Goal: Transaction & Acquisition: Complete application form

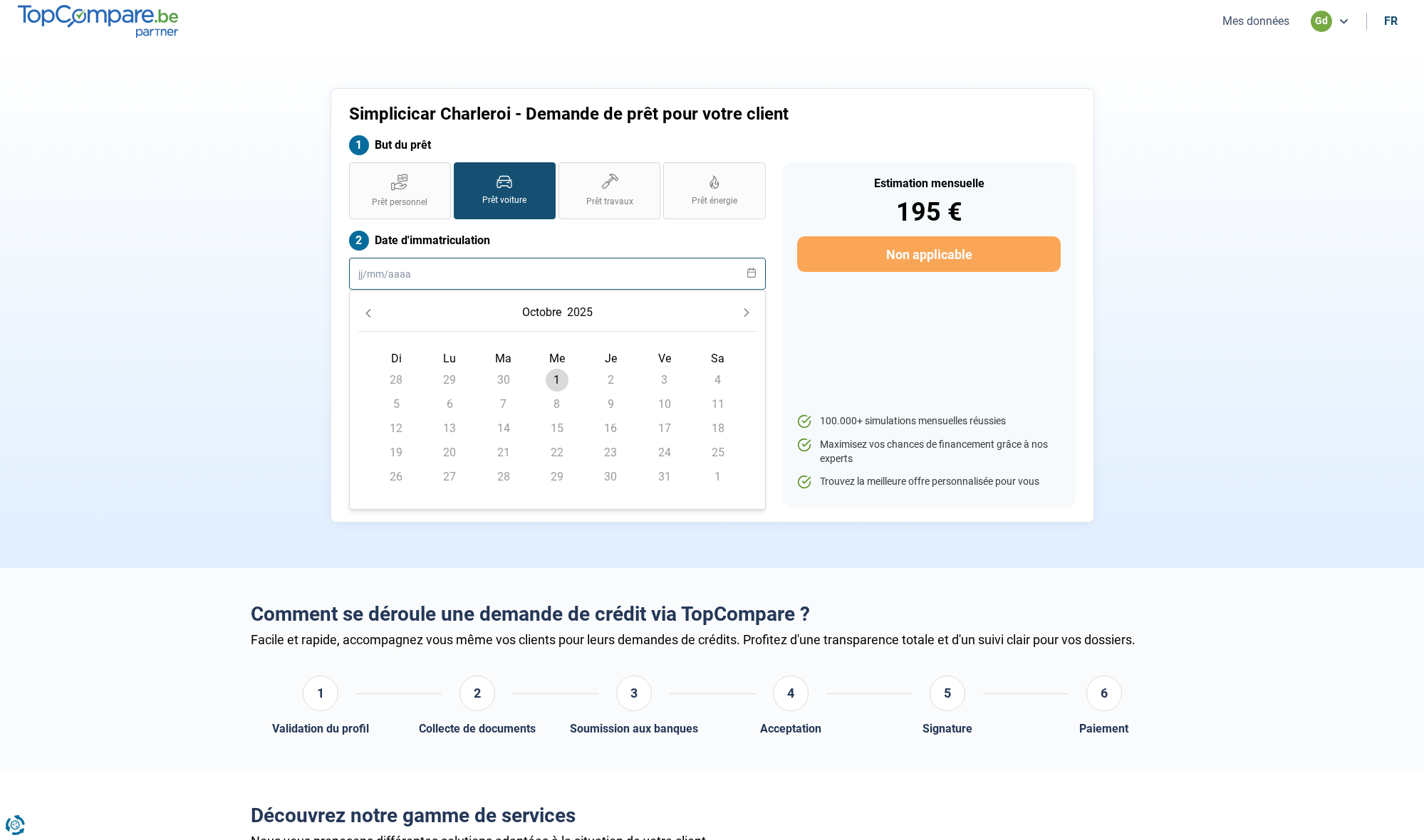
click at [411, 274] on input "text" at bounding box center [557, 274] width 417 height 32
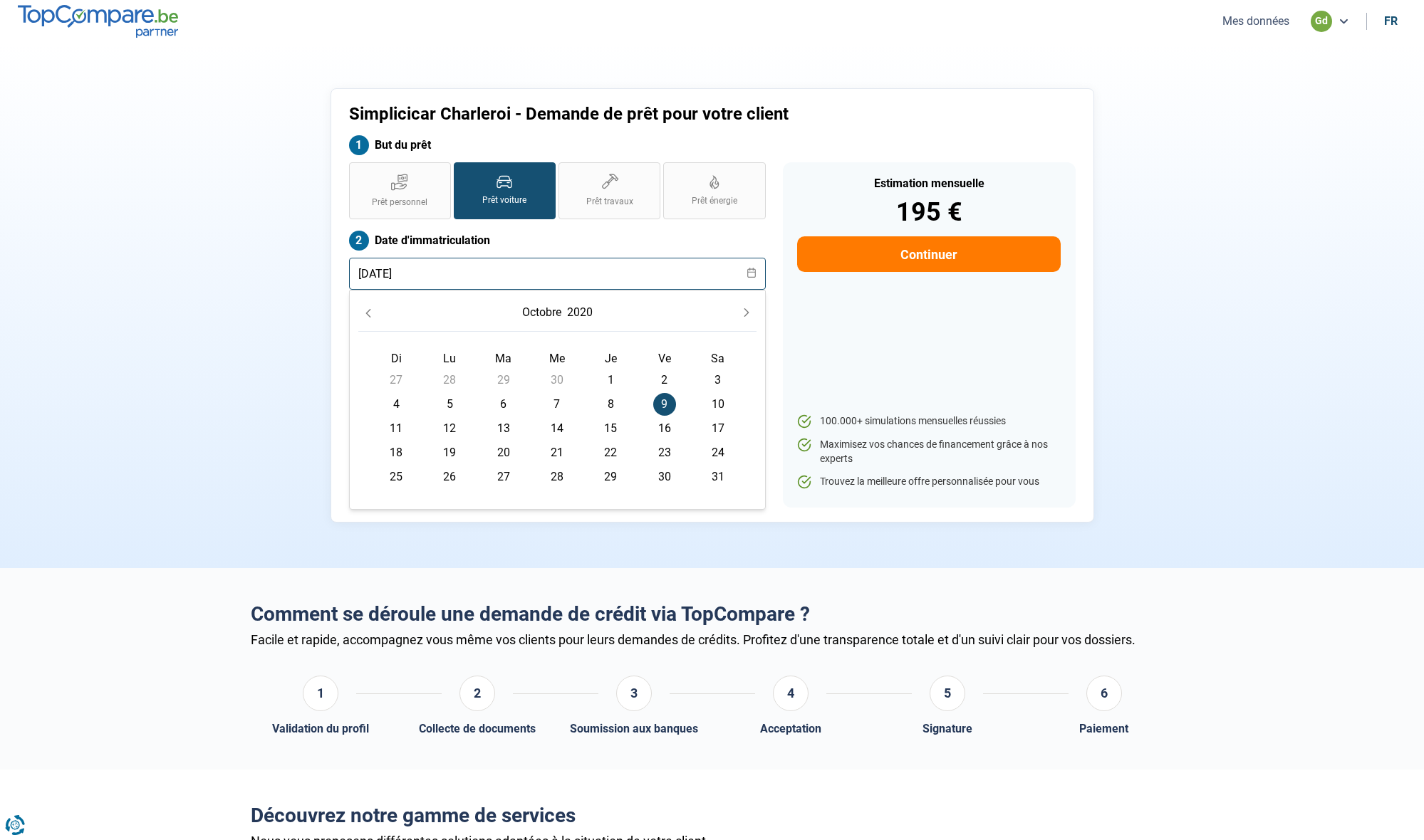
type input "[DATE]"
click at [724, 228] on div "Prêt personnel Prêt voiture Prêt travaux Prêt énergie Prêt voiture Date d'immat…" at bounding box center [557, 335] width 434 height 345
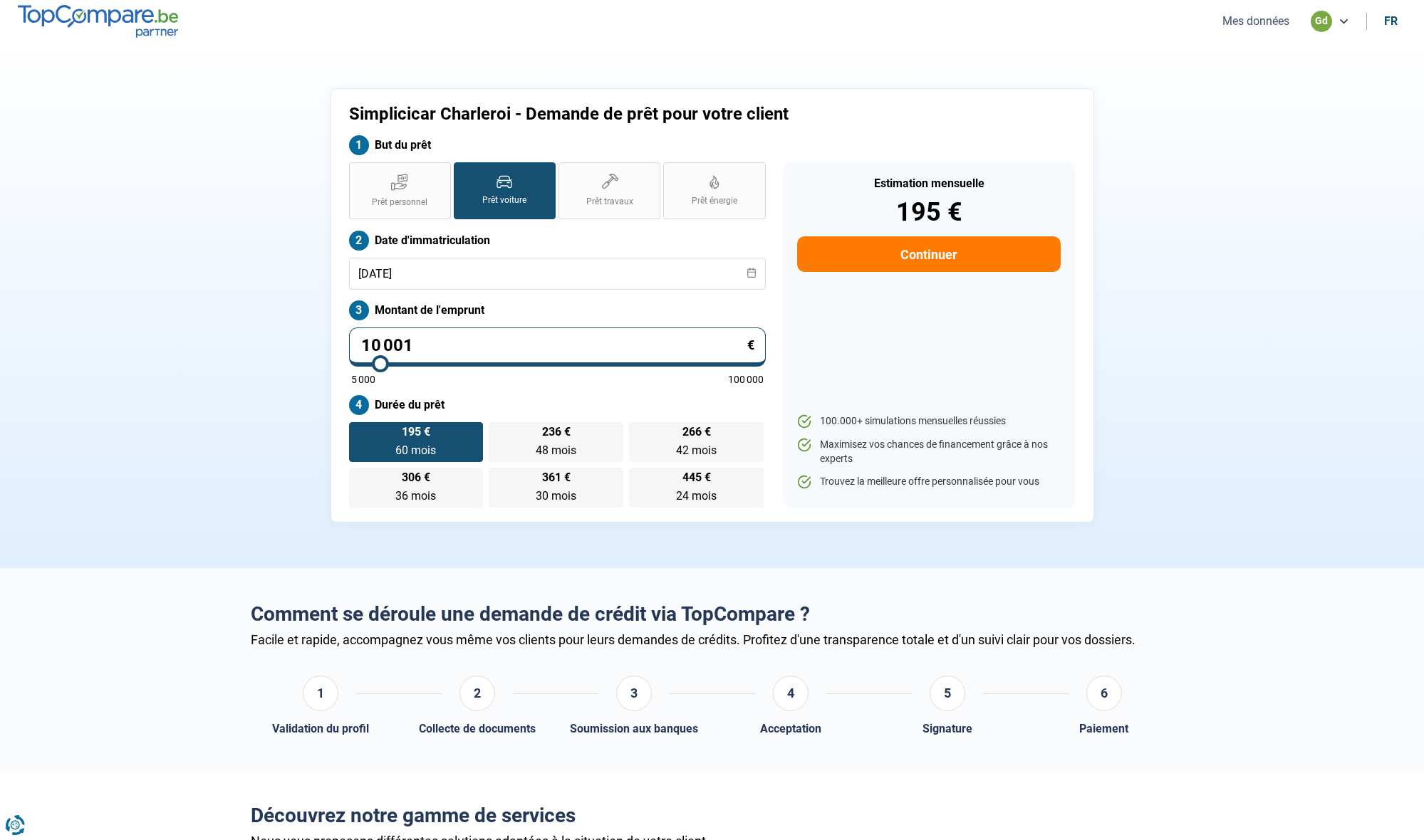
click at [446, 341] on input "10 001" at bounding box center [557, 347] width 417 height 39
type input "1 000"
type input "5000"
type input "100"
type input "5000"
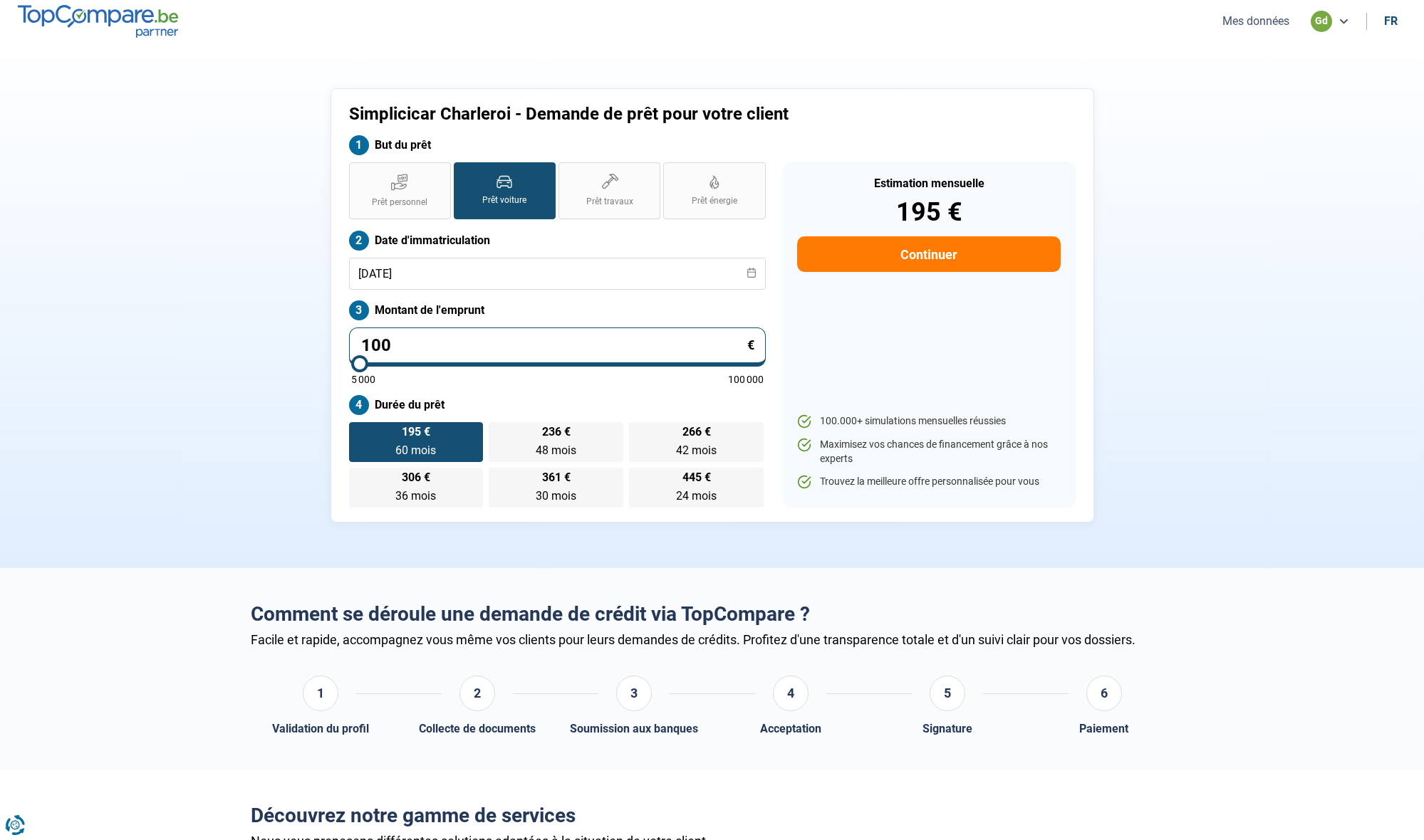
type input "10"
type input "5000"
type input "1"
type input "5000"
type input "0"
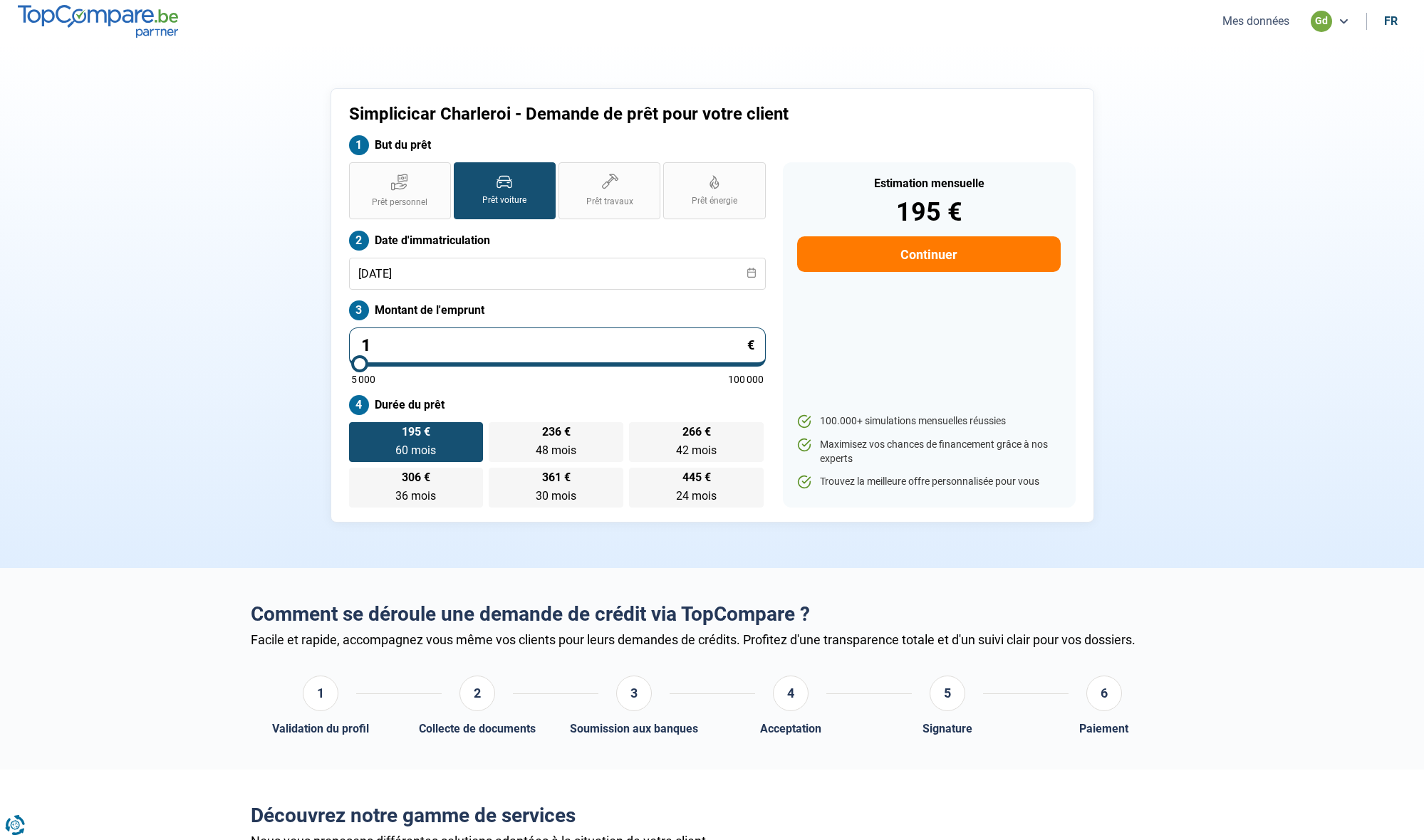
type input "5000"
type input "5 000"
type input "5000"
radio input "true"
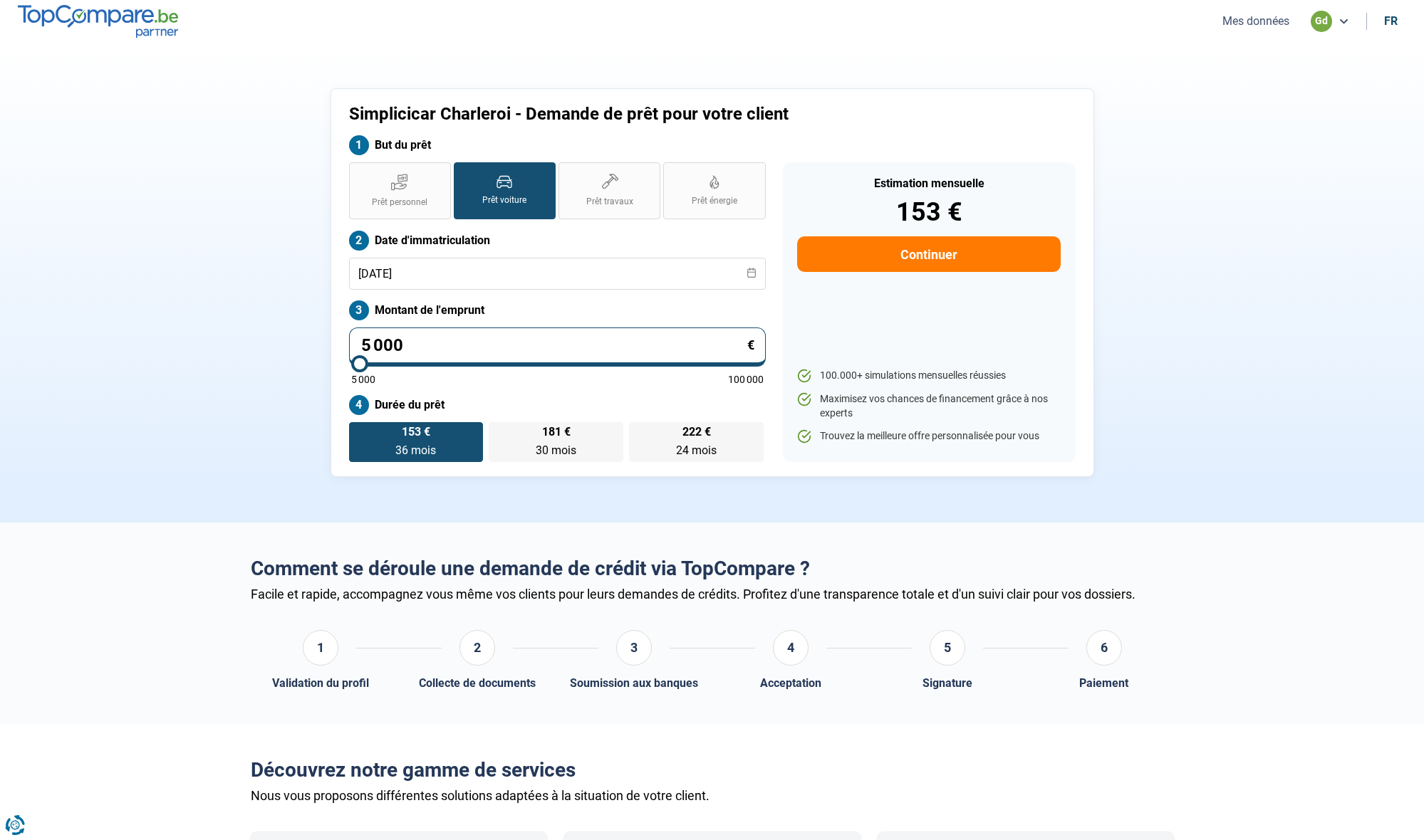
click at [451, 341] on input "5 000" at bounding box center [557, 347] width 417 height 39
type input "500"
type input "5000"
type input "50"
type input "5000"
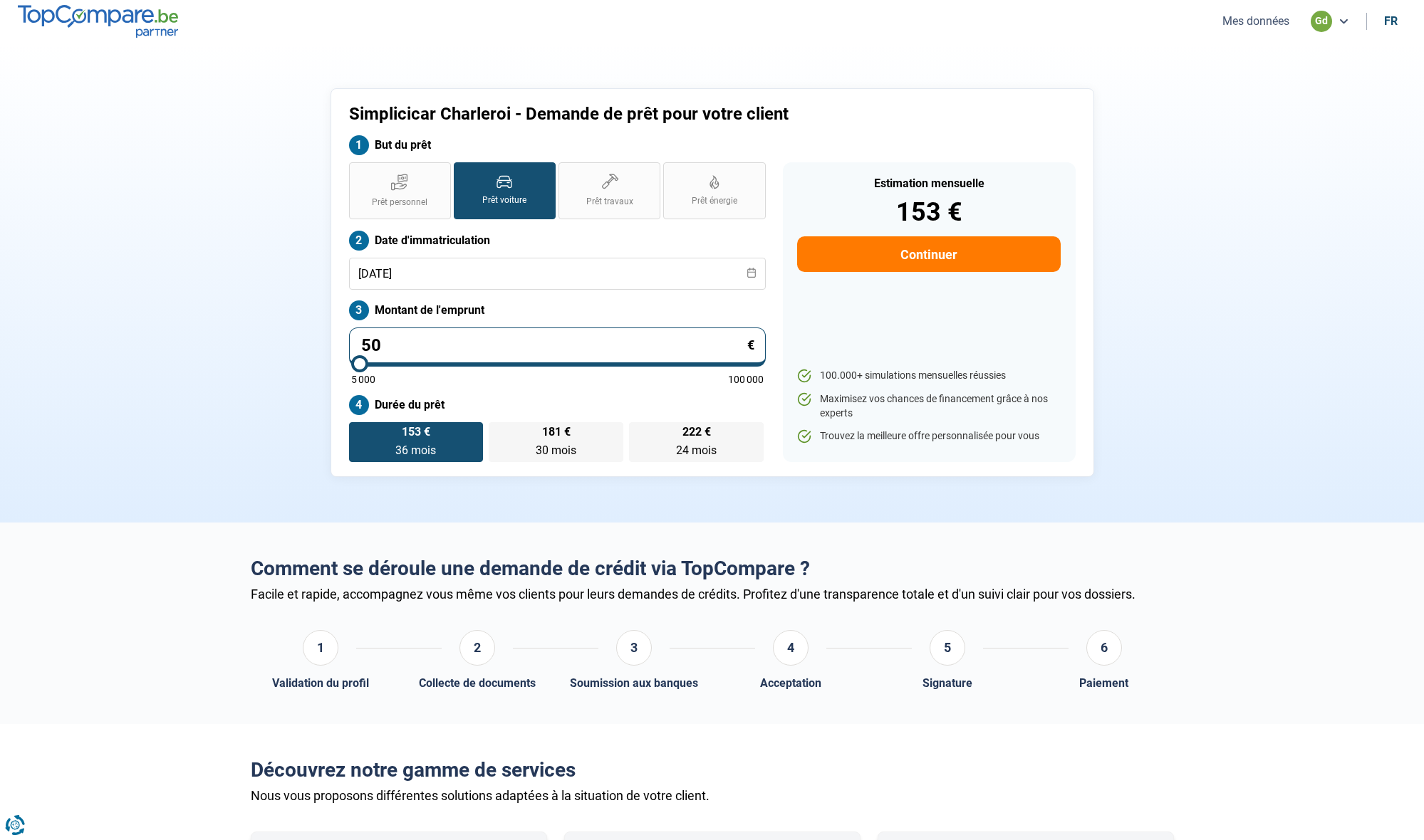
type input "5"
type input "5000"
type input "0"
type input "5000"
type input "5 000"
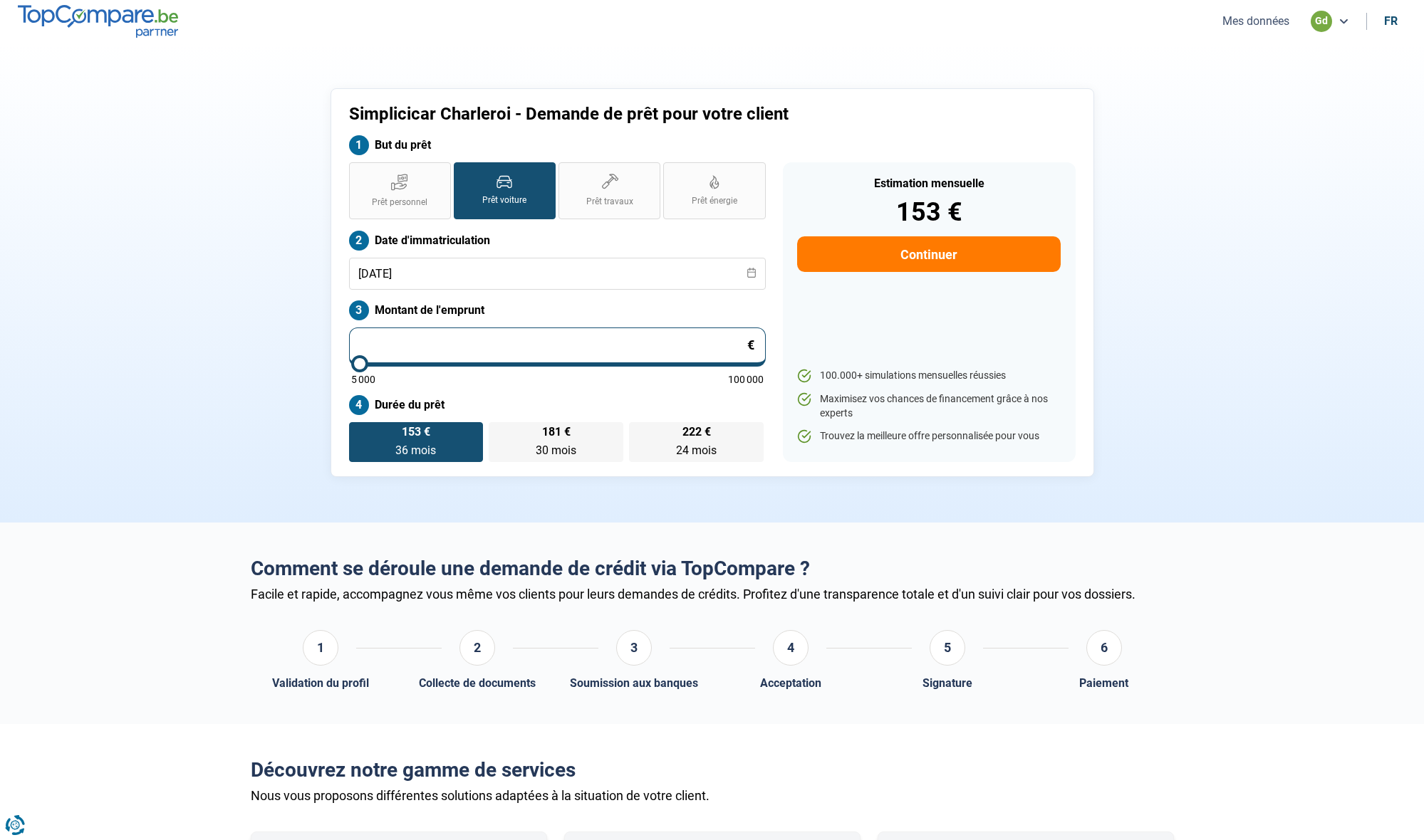
type input "5000"
type input "50 001"
type input "50000"
type input "500 012"
type input "100000"
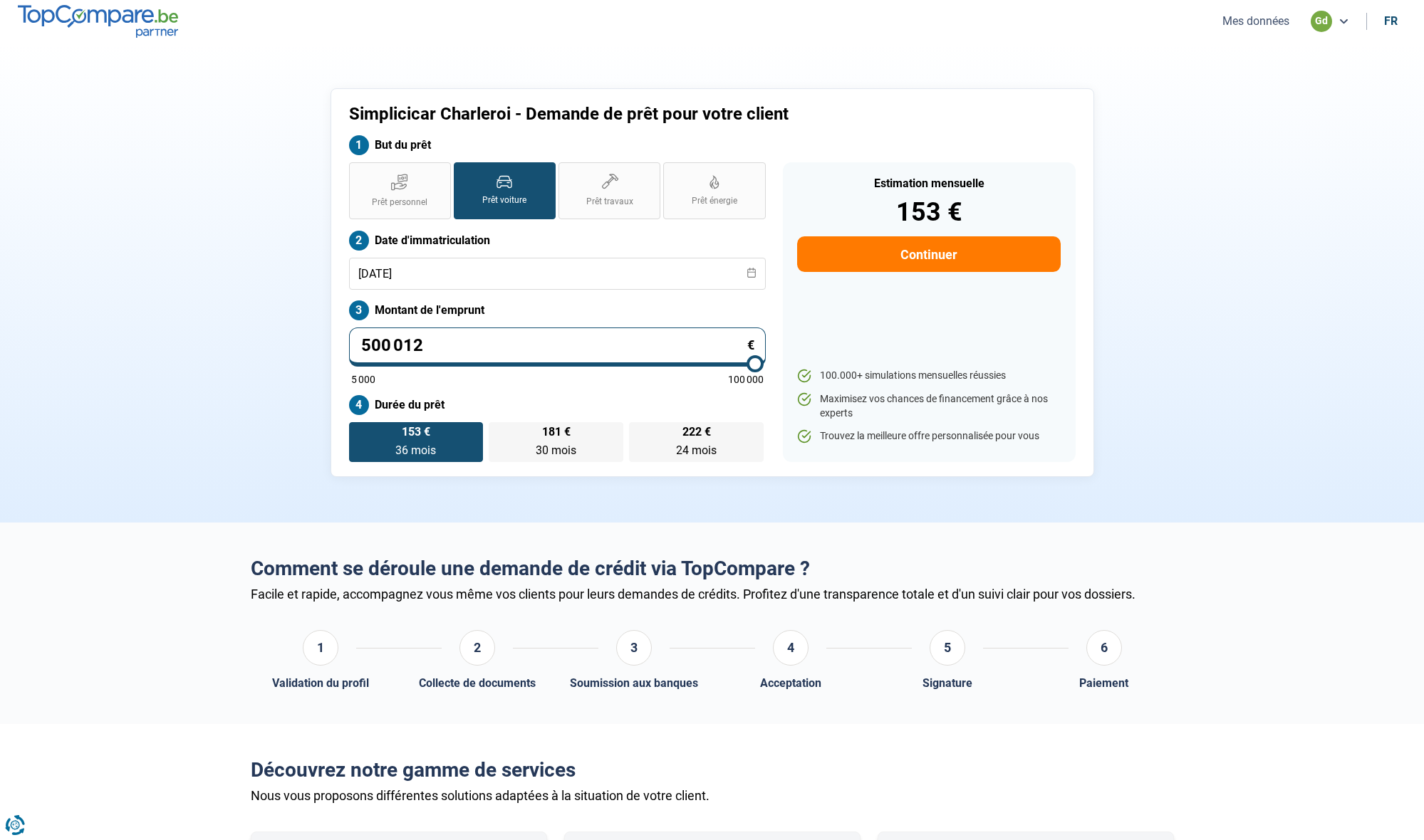
type input "50 001"
type input "50000"
type input "5 000"
type input "5000"
type input "500"
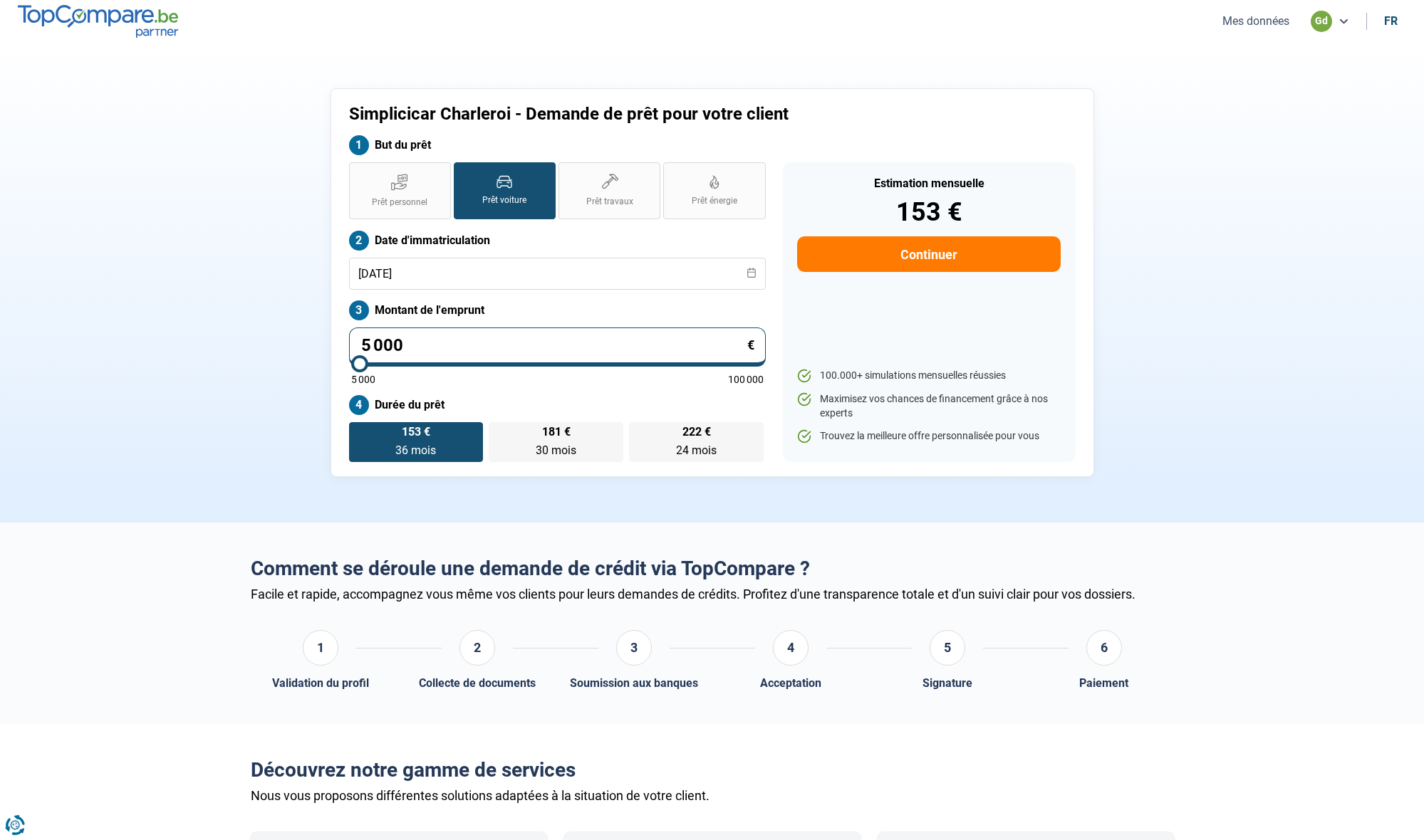
type input "5000"
type input "50"
type input "5000"
type input "5"
type input "5000"
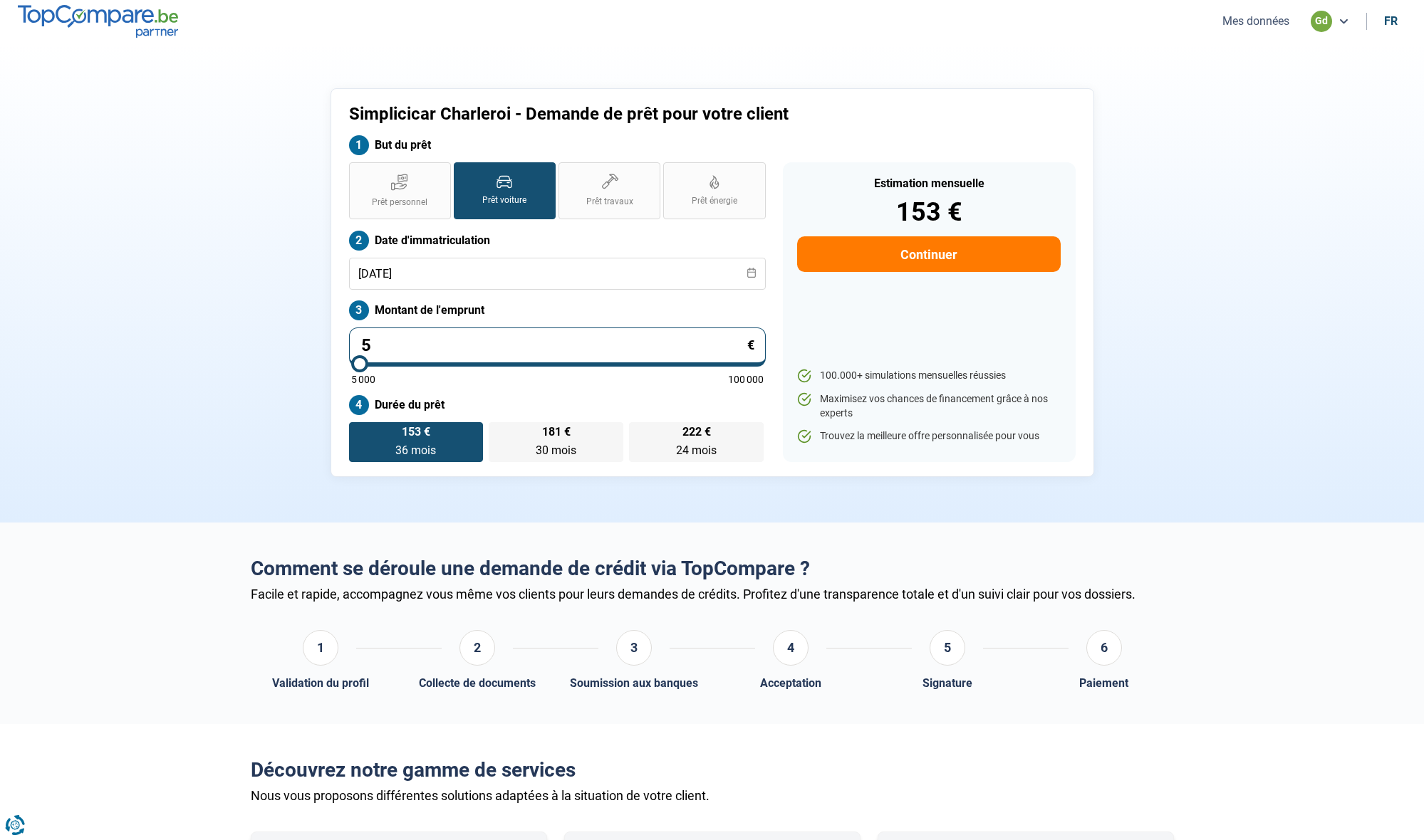
type input "0"
type input "5000"
type input "1"
type input "5000"
type input "12"
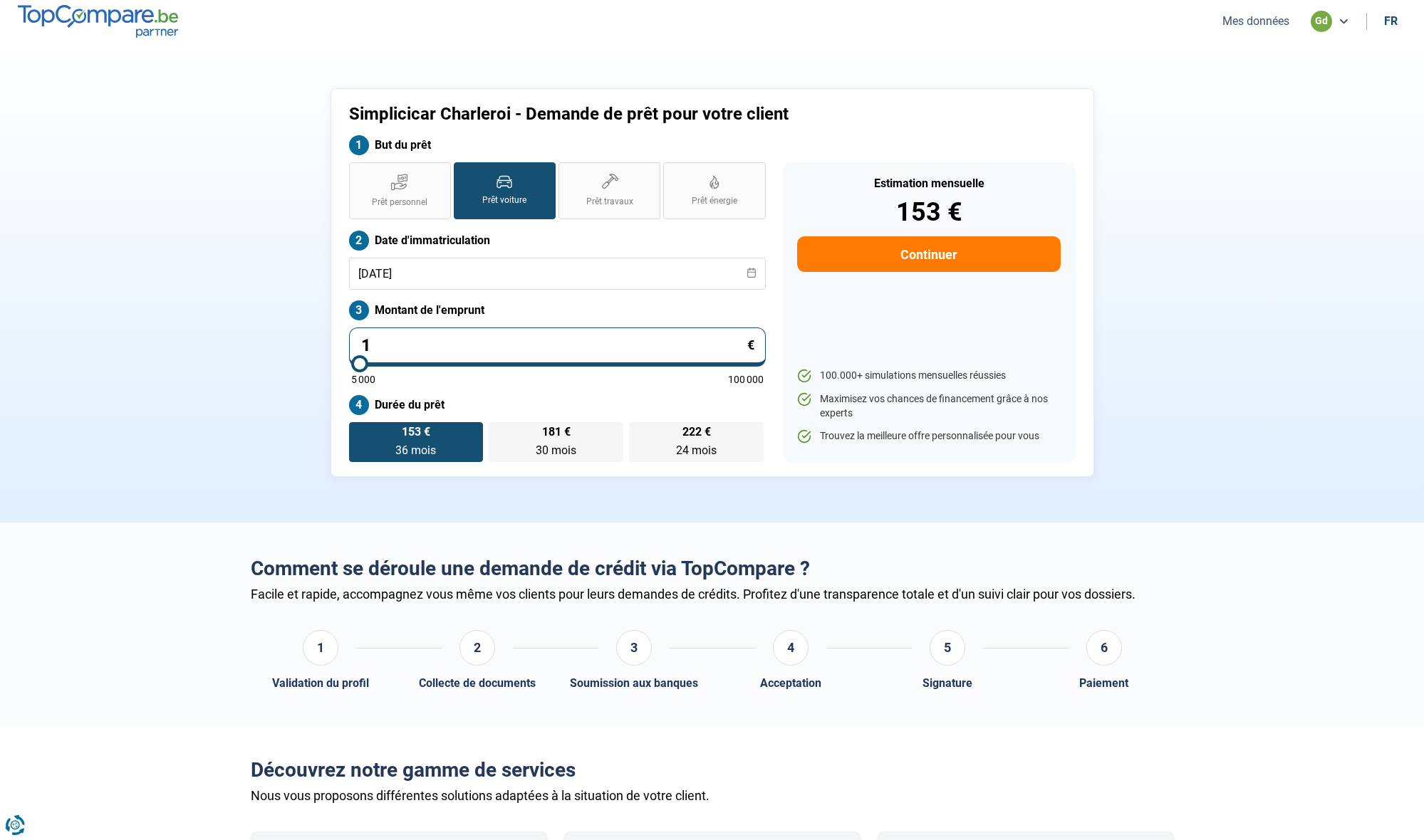
type input "5000"
type input "120"
type input "5000"
type input "1 200"
type input "5000"
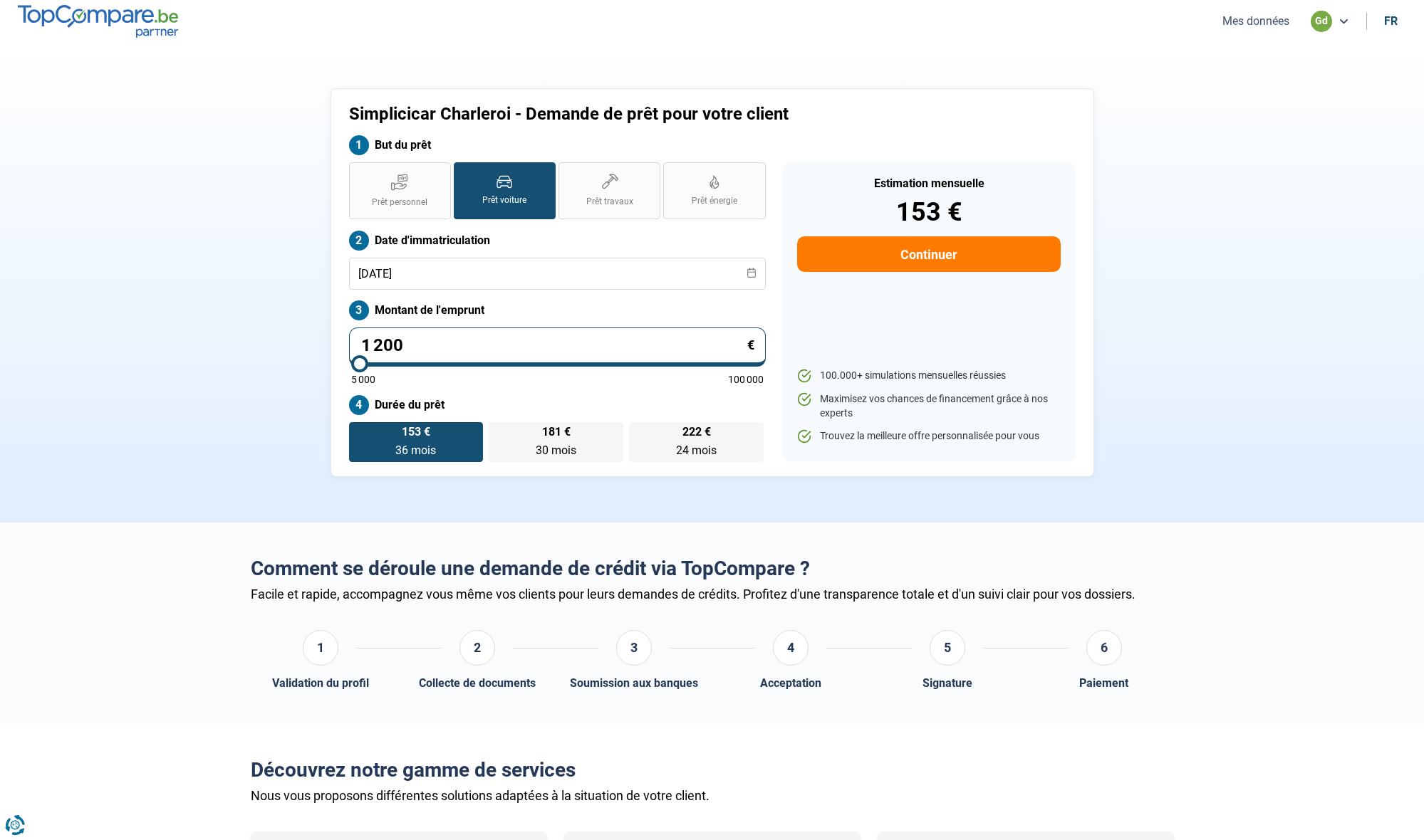
type input "12 000"
type input "12000"
radio input "false"
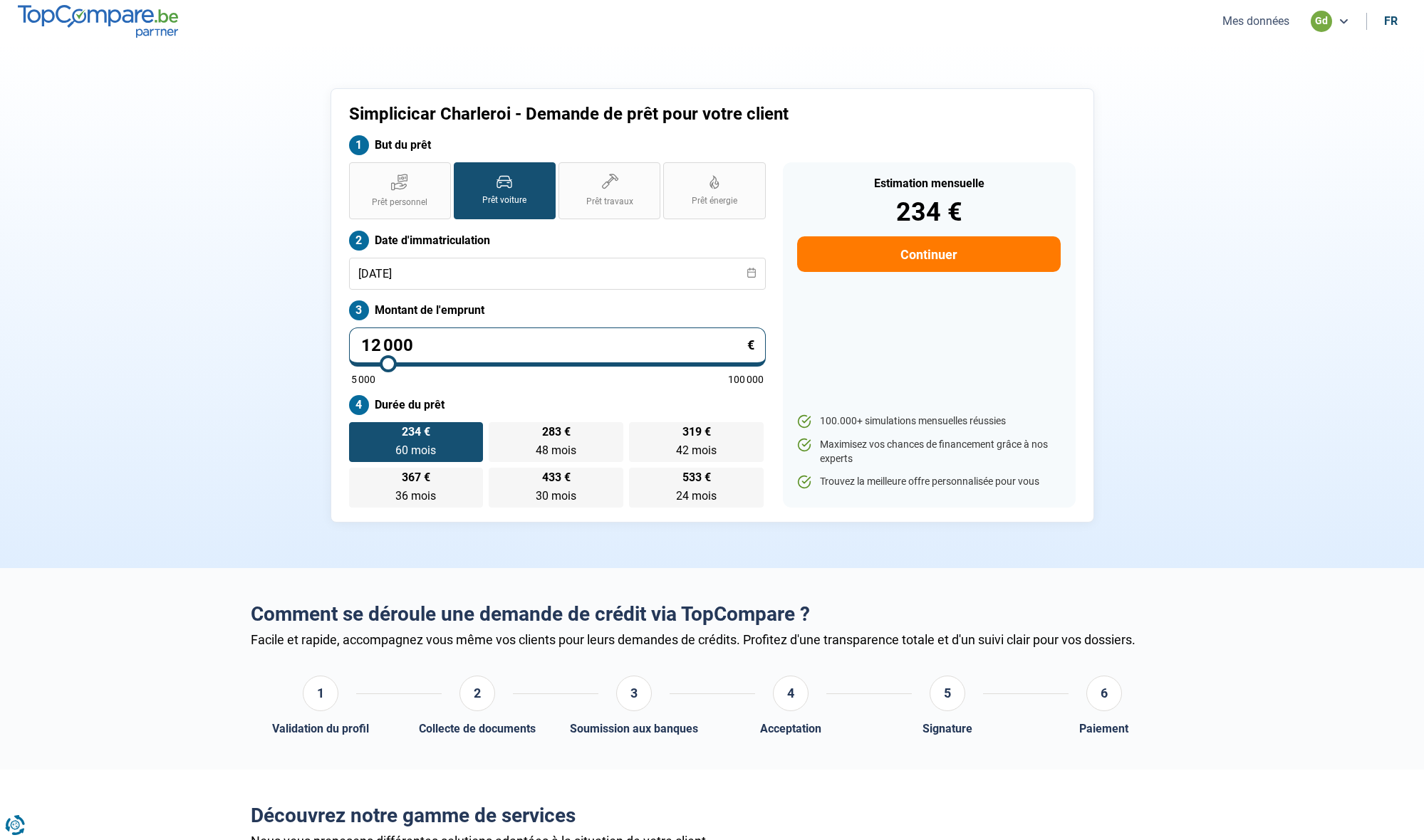
click at [936, 251] on button "Continuer" at bounding box center [928, 254] width 263 height 36
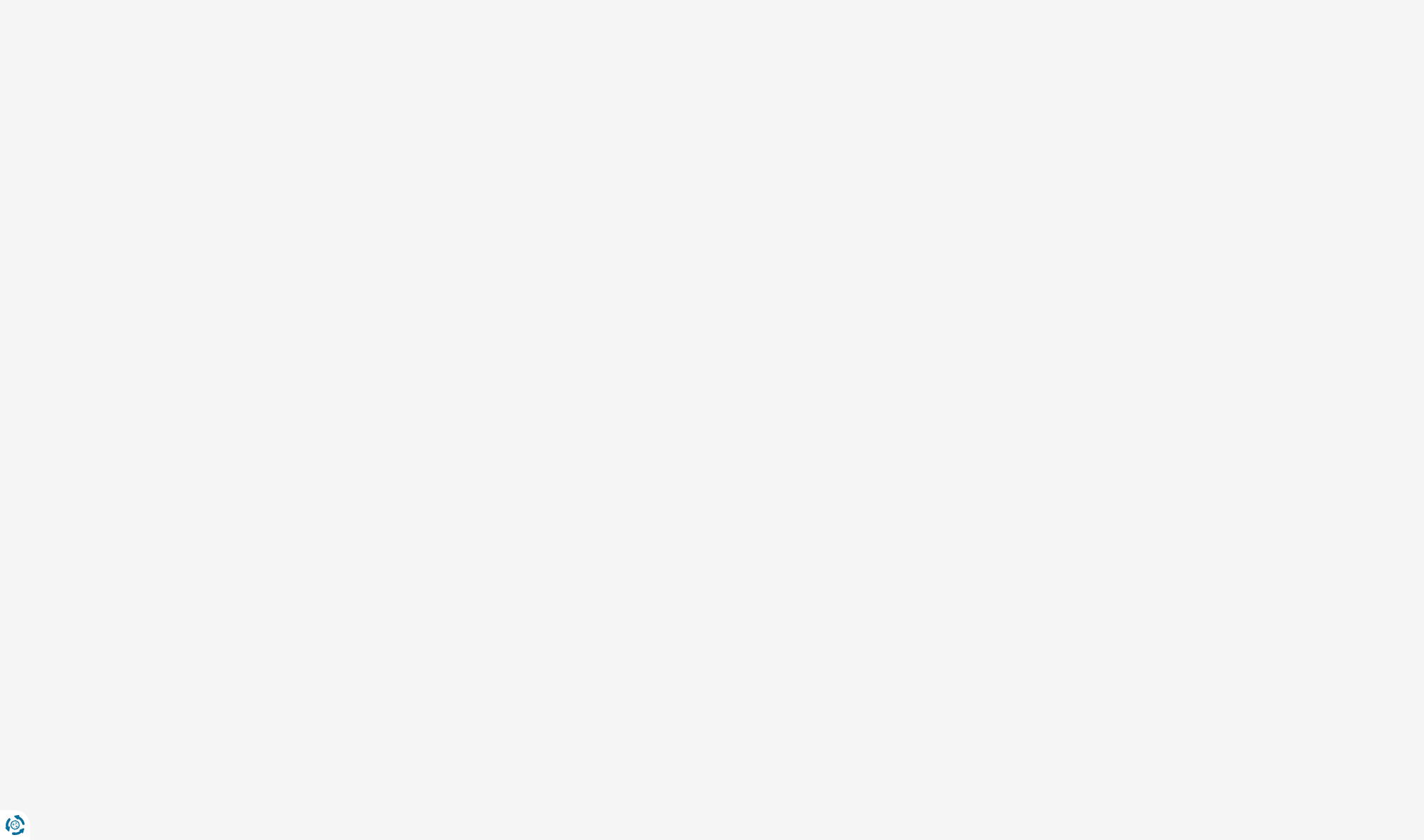
select select "32"
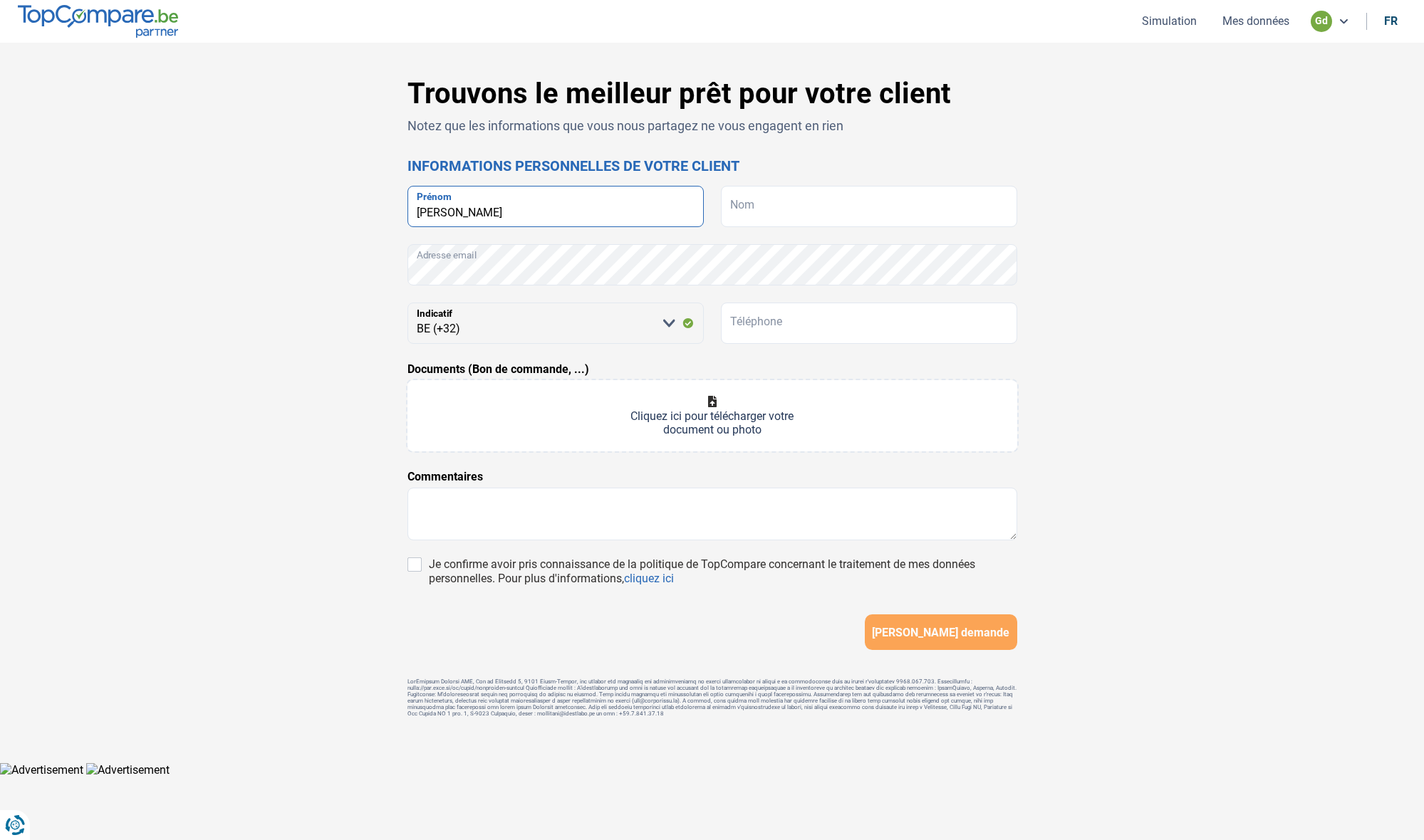
type input "[PERSON_NAME]"
click at [482, 214] on input "[PERSON_NAME]" at bounding box center [555, 206] width 296 height 41
type input "M"
type input "Martona"
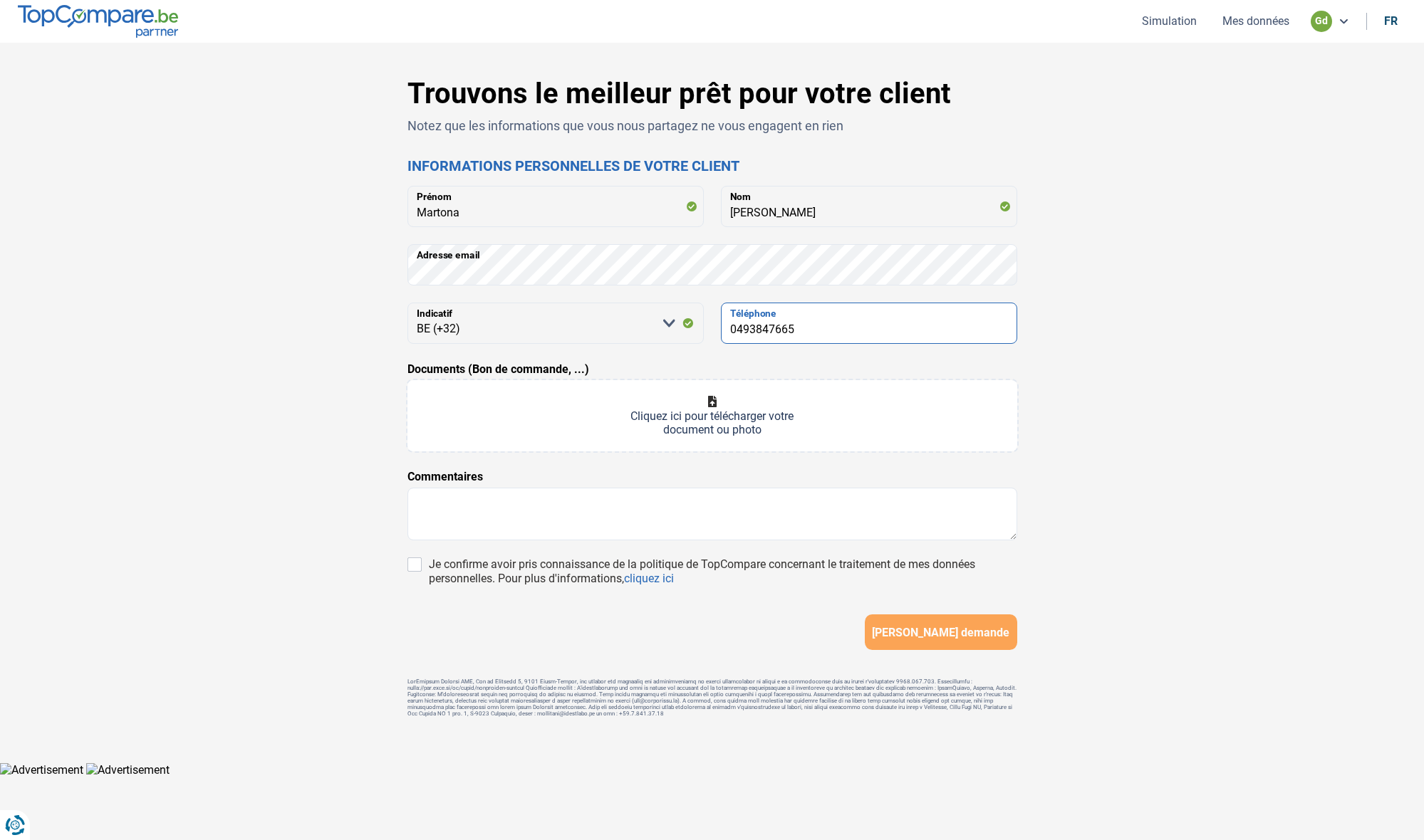
type input "0493847665"
click at [467, 515] on textarea at bounding box center [712, 514] width 610 height 53
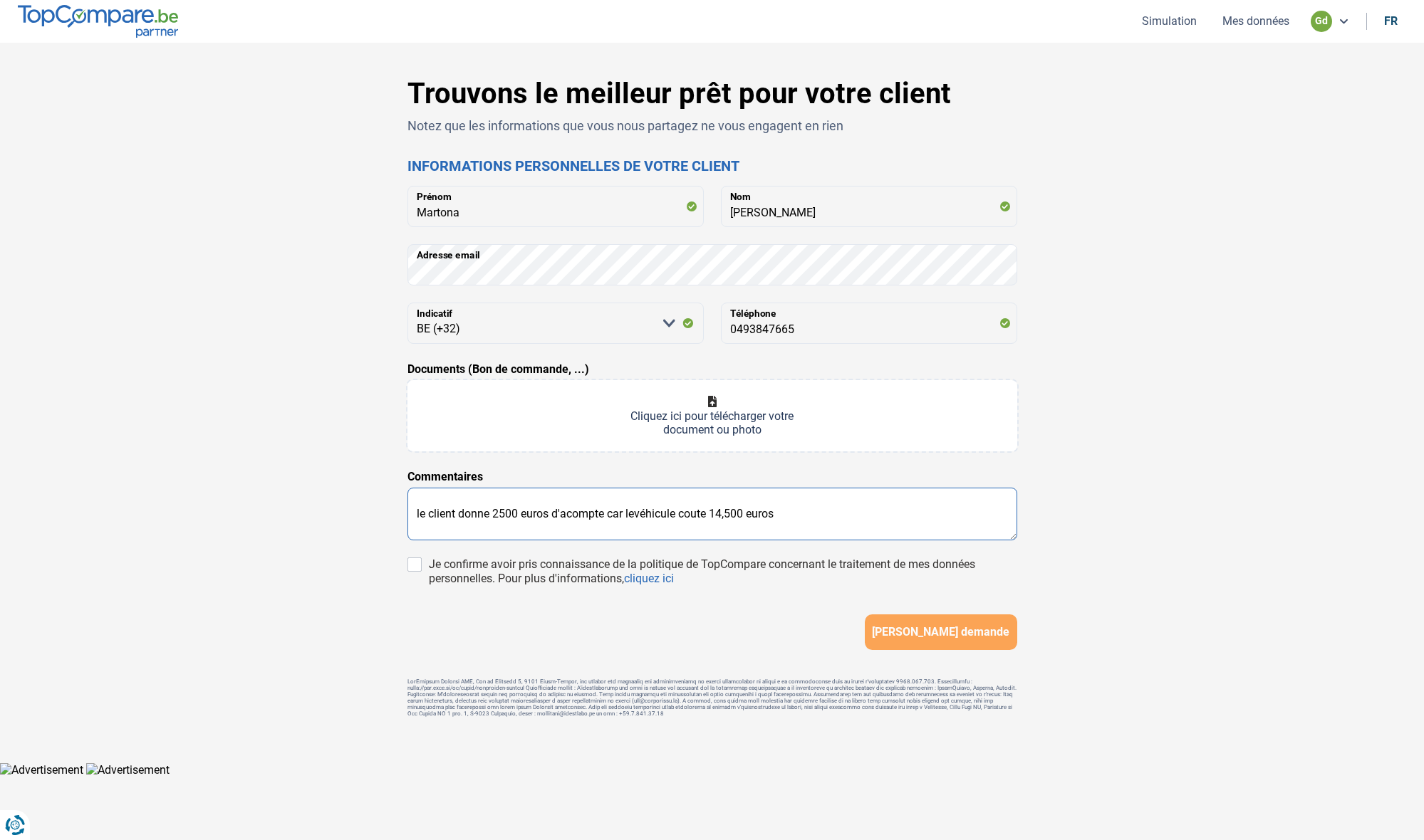
click at [633, 510] on textarea "le client donne 2500 euros d'acompte car levéhicule coute 14,500 euros" at bounding box center [712, 514] width 610 height 53
type textarea "le client donne 2500 euros d'acompte car le véhicule coute 14,500 euros"
click at [1233, 780] on html "Vous avez le contrôle de vos données Nous utilisons des cookies, tout comme nos…" at bounding box center [712, 390] width 1424 height 780
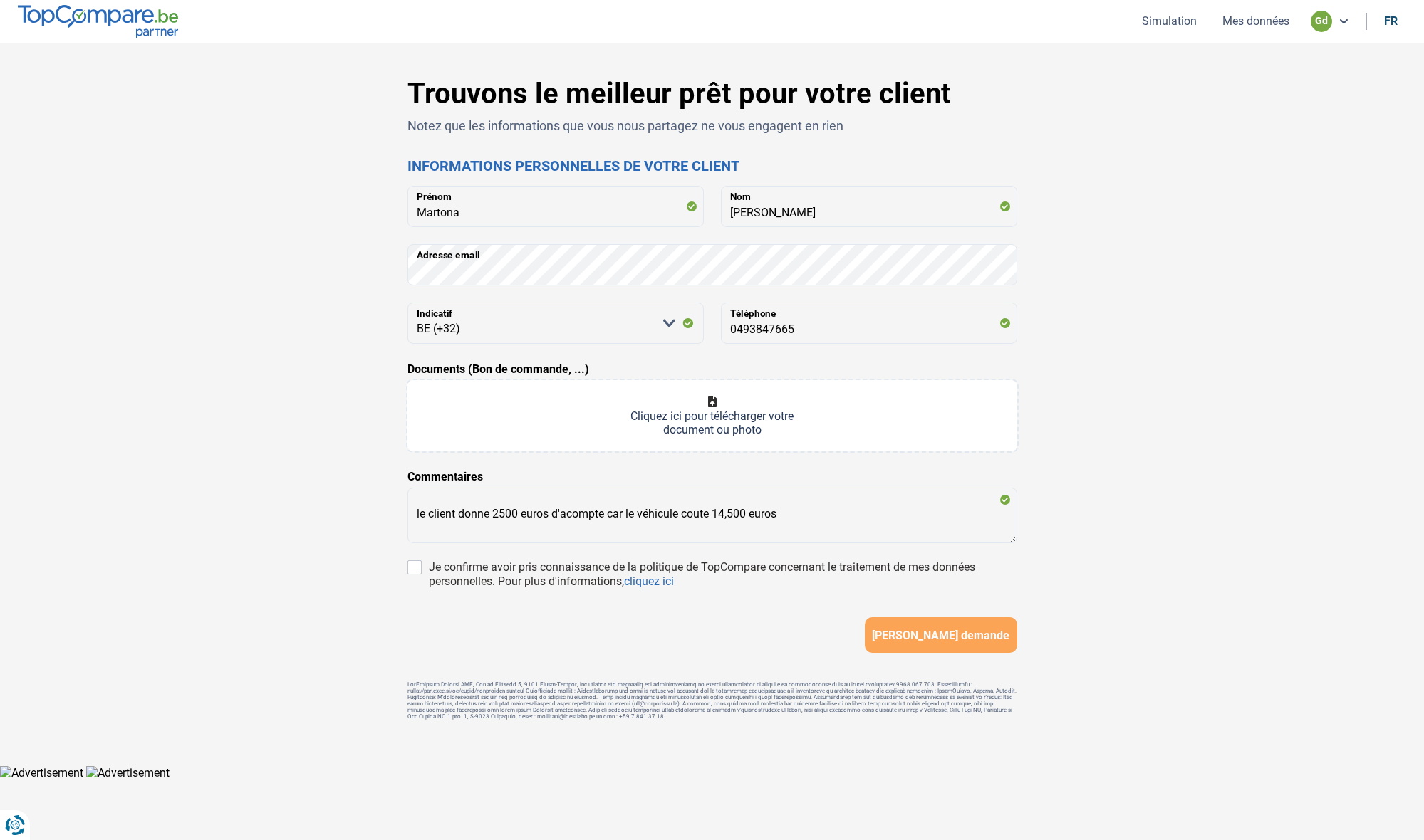
drag, startPoint x: 1240, startPoint y: 721, endPoint x: 1227, endPoint y: 839, distance: 118.7
click at [1240, 721] on div "Trouvons le meilleur prêt pour votre client Notez que les informations que vous…" at bounding box center [712, 404] width 1424 height 723
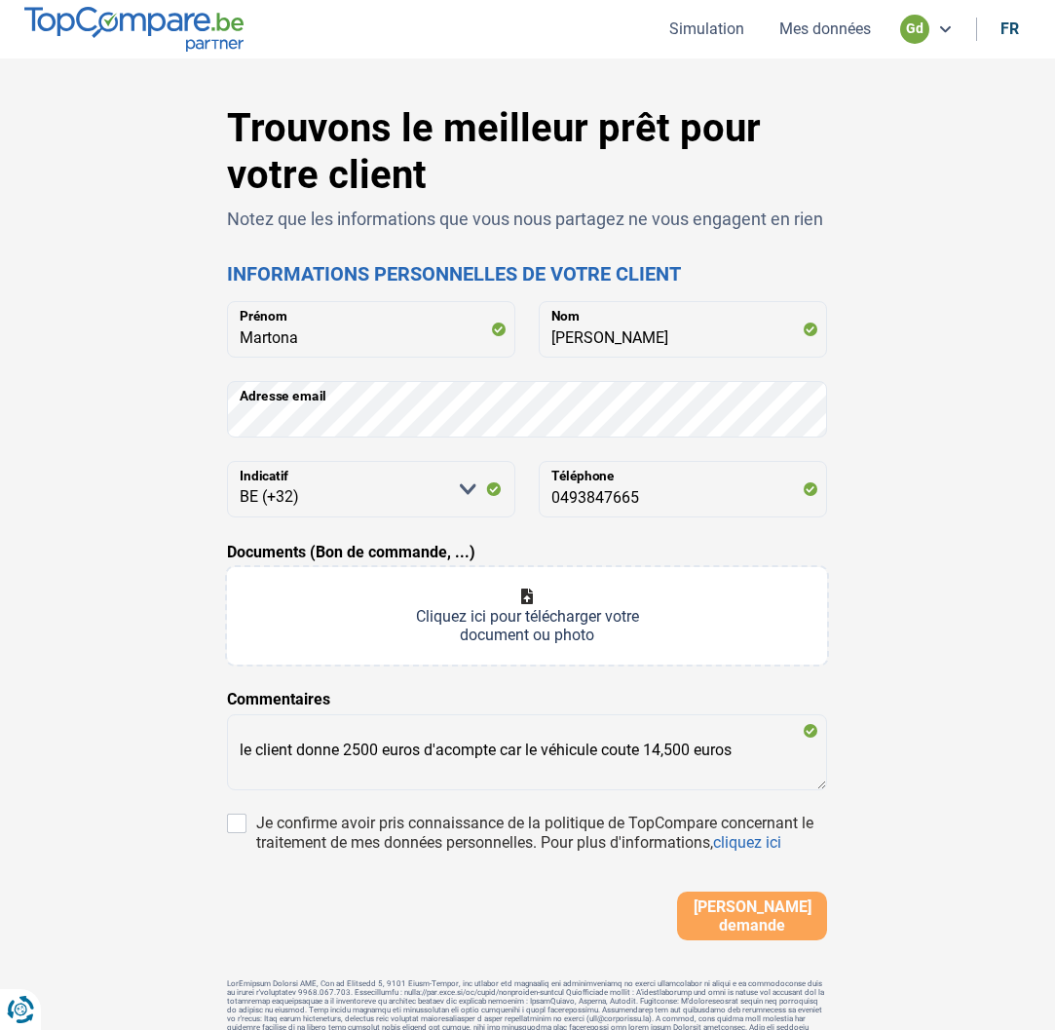
drag, startPoint x: 140, startPoint y: 181, endPoint x: 68, endPoint y: 174, distance: 72.4
click at [196, 176] on div "Trouvons le meilleur prêt pour votre client Notez que les informations que vous…" at bounding box center [527, 585] width 935 height 960
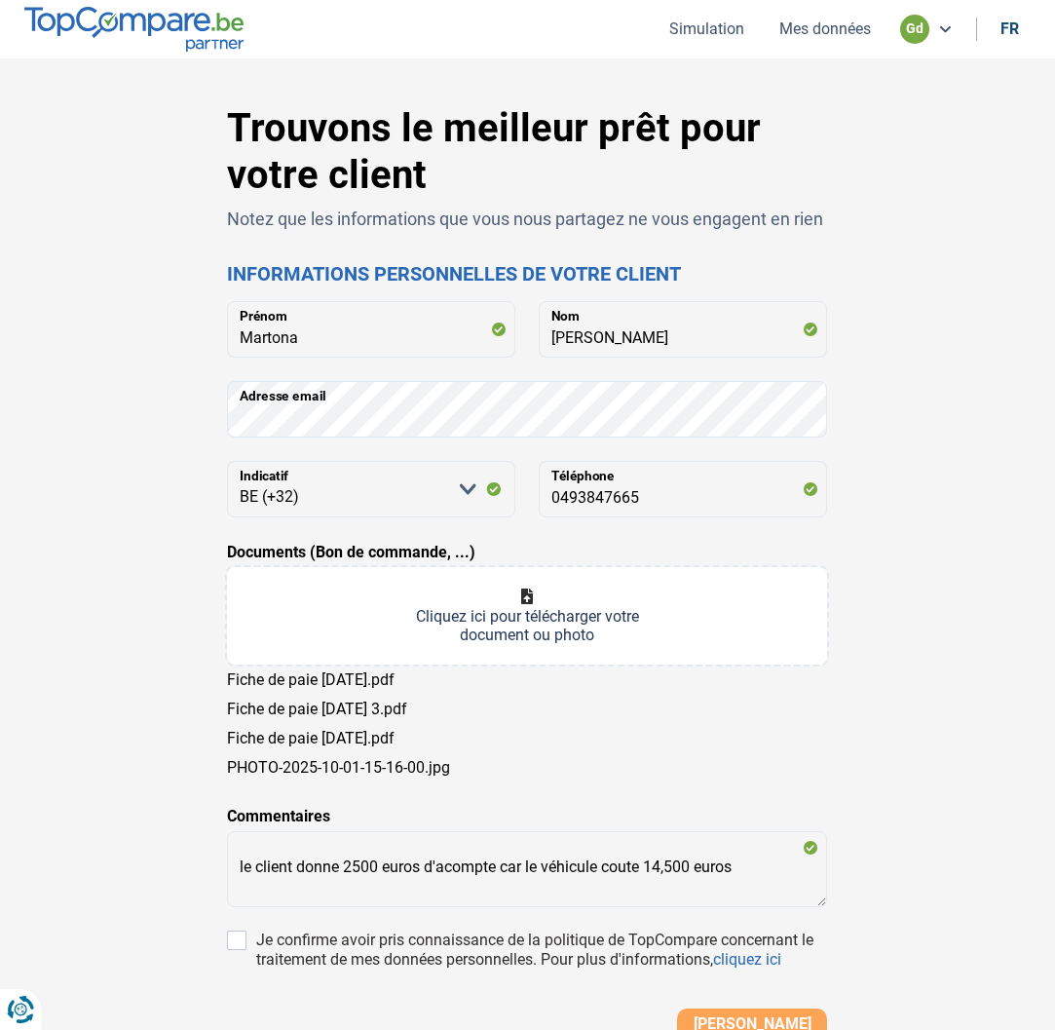
type input "C:\fakepath\PHOTO-2025-10-01-15-16-08.jpg"
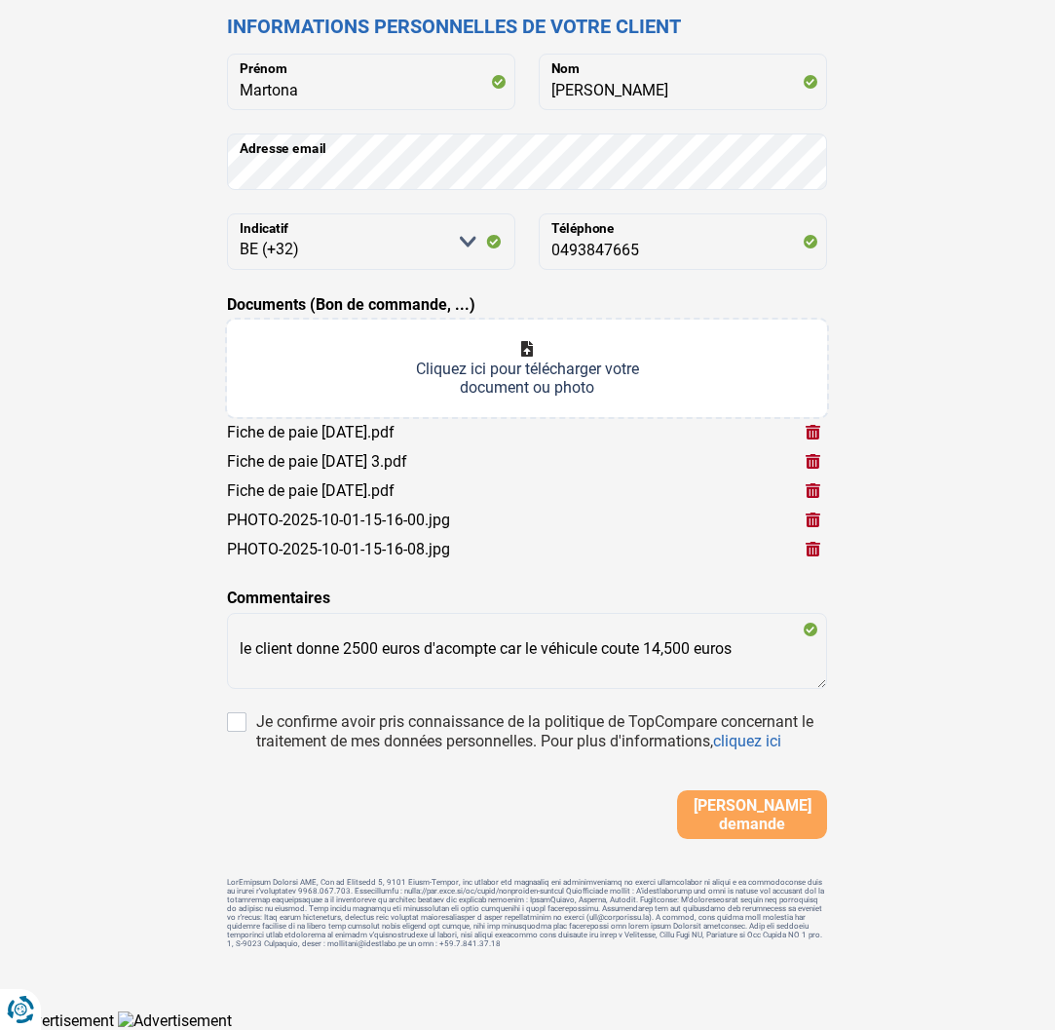
scroll to position [246, 0]
click at [241, 718] on input "Je confirme avoir pris connaissance de la politique de TopCompare concernant le…" at bounding box center [236, 722] width 19 height 19
checkbox input "true"
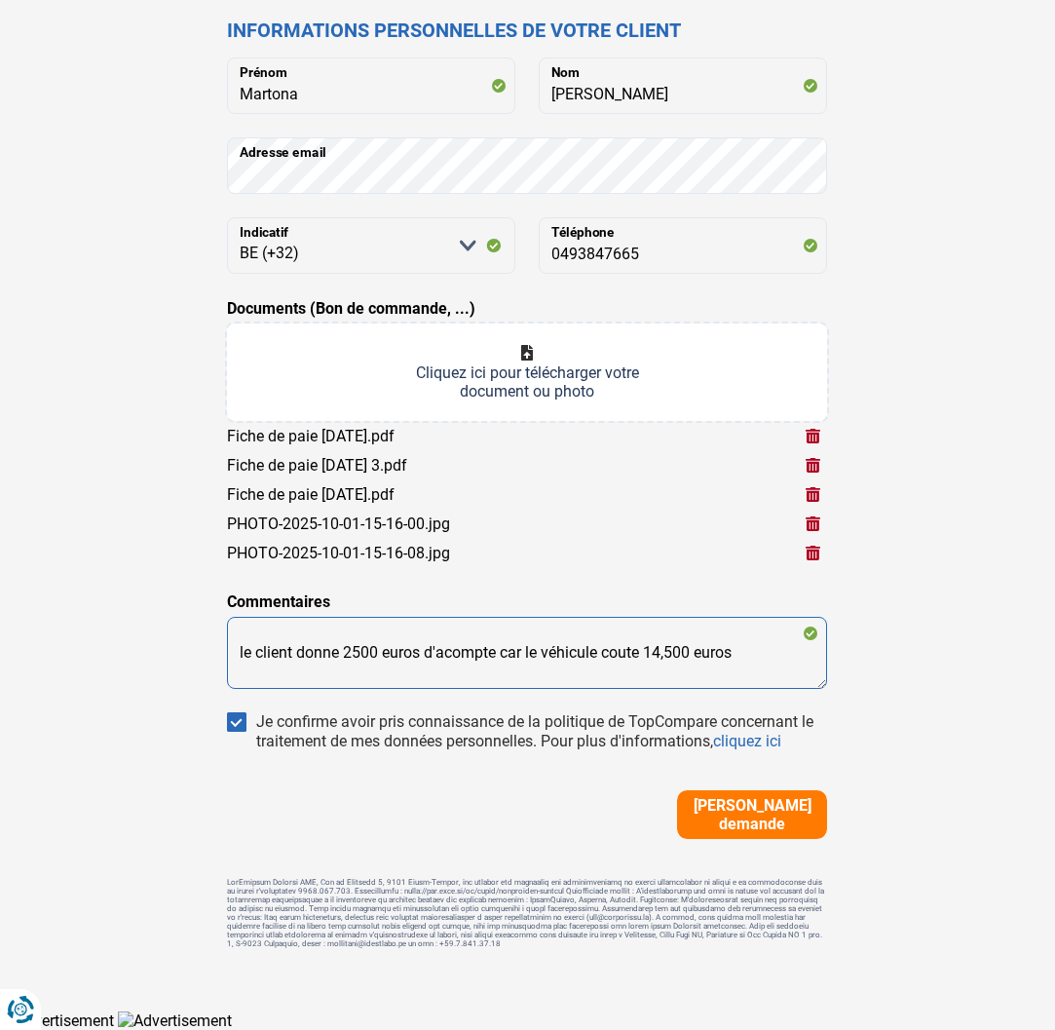
scroll to position [243, 0]
click at [758, 648] on textarea "le client donne 2500 euros d'acompte car le véhicule coute 14,500 euros" at bounding box center [527, 654] width 600 height 72
click at [754, 654] on textarea "le client donne 2500 euros d'acompte car le véhicule coute 14,500 euros" at bounding box center [527, 654] width 600 height 72
click at [753, 656] on textarea "le client donne 2500 euros d'acompte car le véhicule coute 14,500 euros" at bounding box center [527, 654] width 600 height 72
click at [256, 673] on textarea "le client donne 2500 euros d'acompte car le véhicule coute 14,500 euros" at bounding box center [527, 654] width 600 height 72
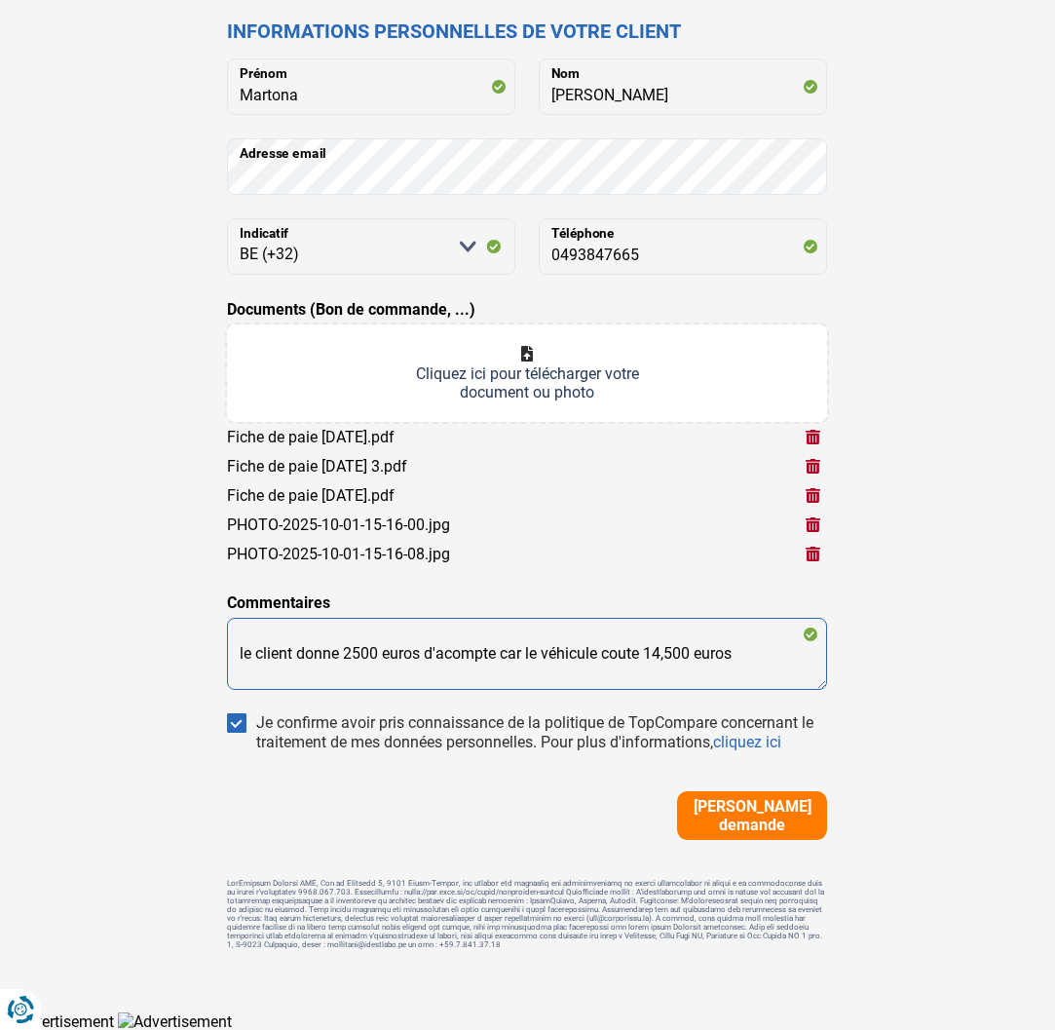
click at [759, 648] on textarea "le client donne 2500 euros d'acompte car le véhicule coute 14,500 euros" at bounding box center [527, 654] width 600 height 72
drag, startPoint x: 759, startPoint y: 648, endPoint x: 735, endPoint y: 653, distance: 23.9
click at [735, 653] on textarea "le client donne 2500 euros d'acompte car le véhicule coute 14,500 euros" at bounding box center [527, 654] width 600 height 72
click at [760, 653] on textarea "le client donne 2500 euros d'acompte car le véhicule coute 14,500 euros" at bounding box center [527, 654] width 600 height 72
click at [750, 655] on textarea "le client donne 2500 euros d'acompte car le véhicule coute 14,500 euros" at bounding box center [527, 654] width 600 height 72
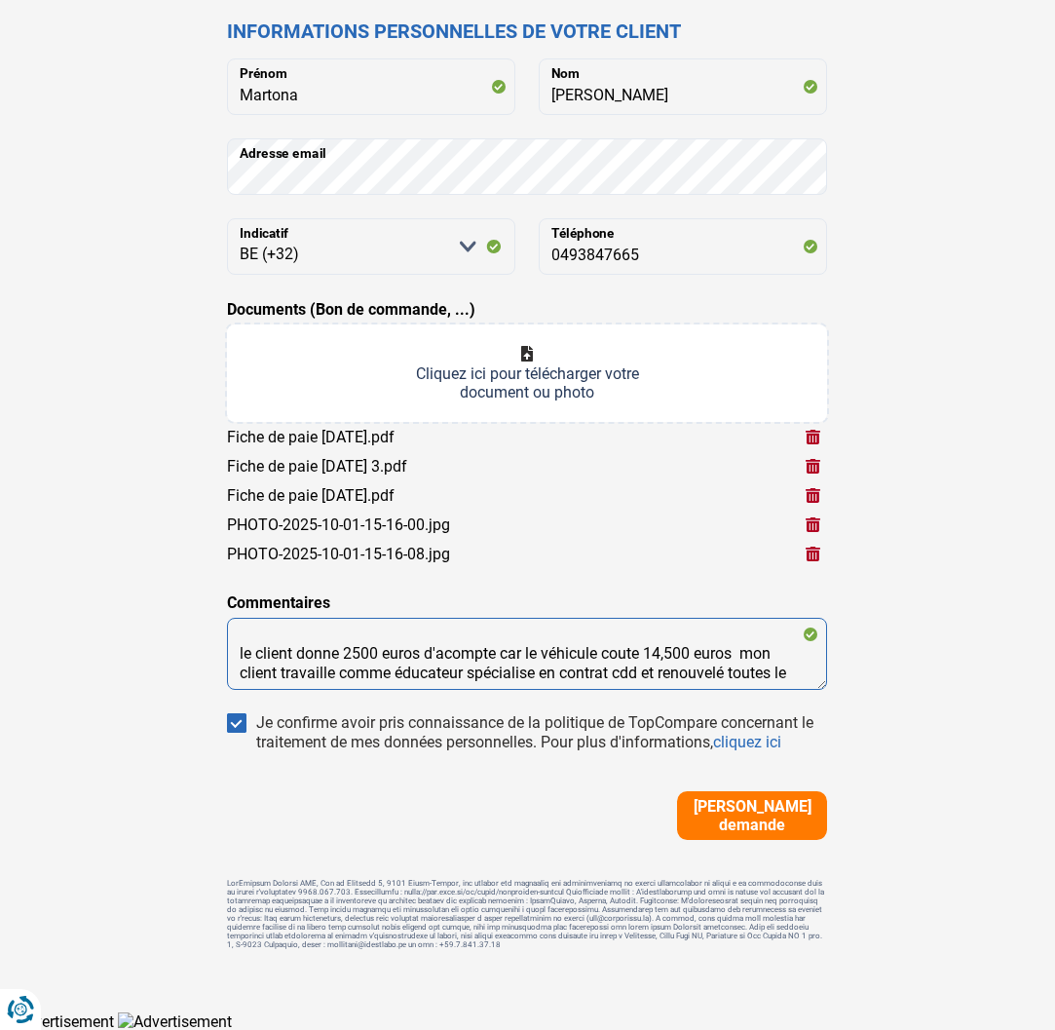
scroll to position [9, 0]
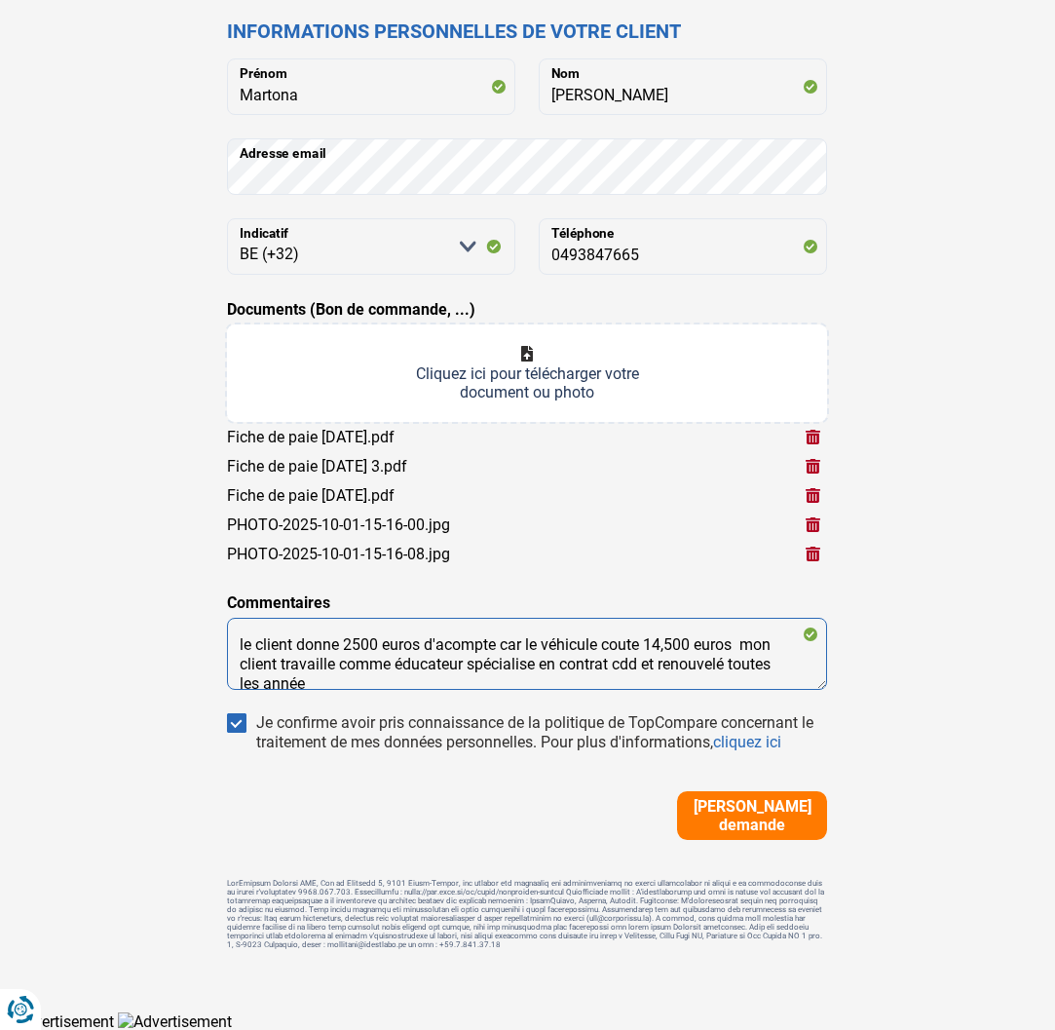
type textarea "le client donne 2500 euros d'acompte car le véhicule coute 14,500 euros mon cli…"
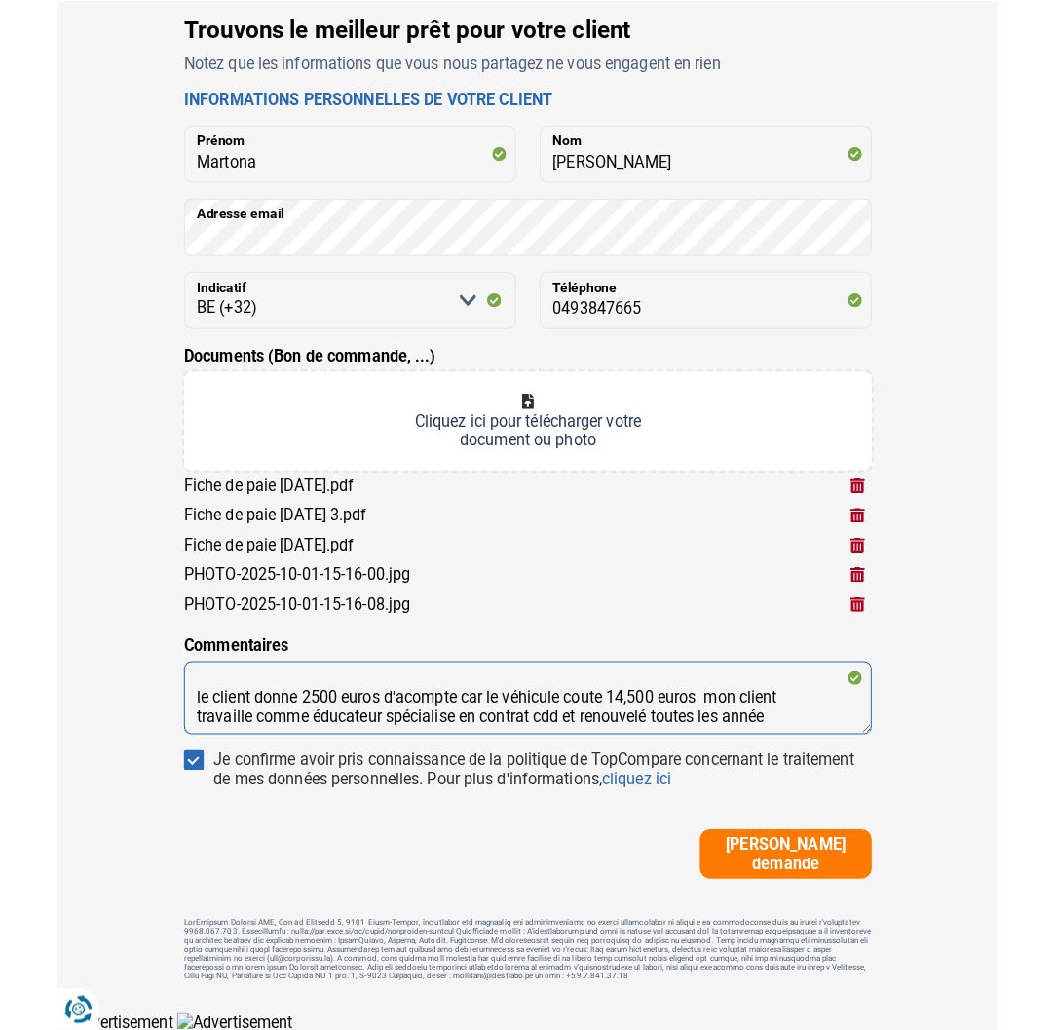
scroll to position [52, 0]
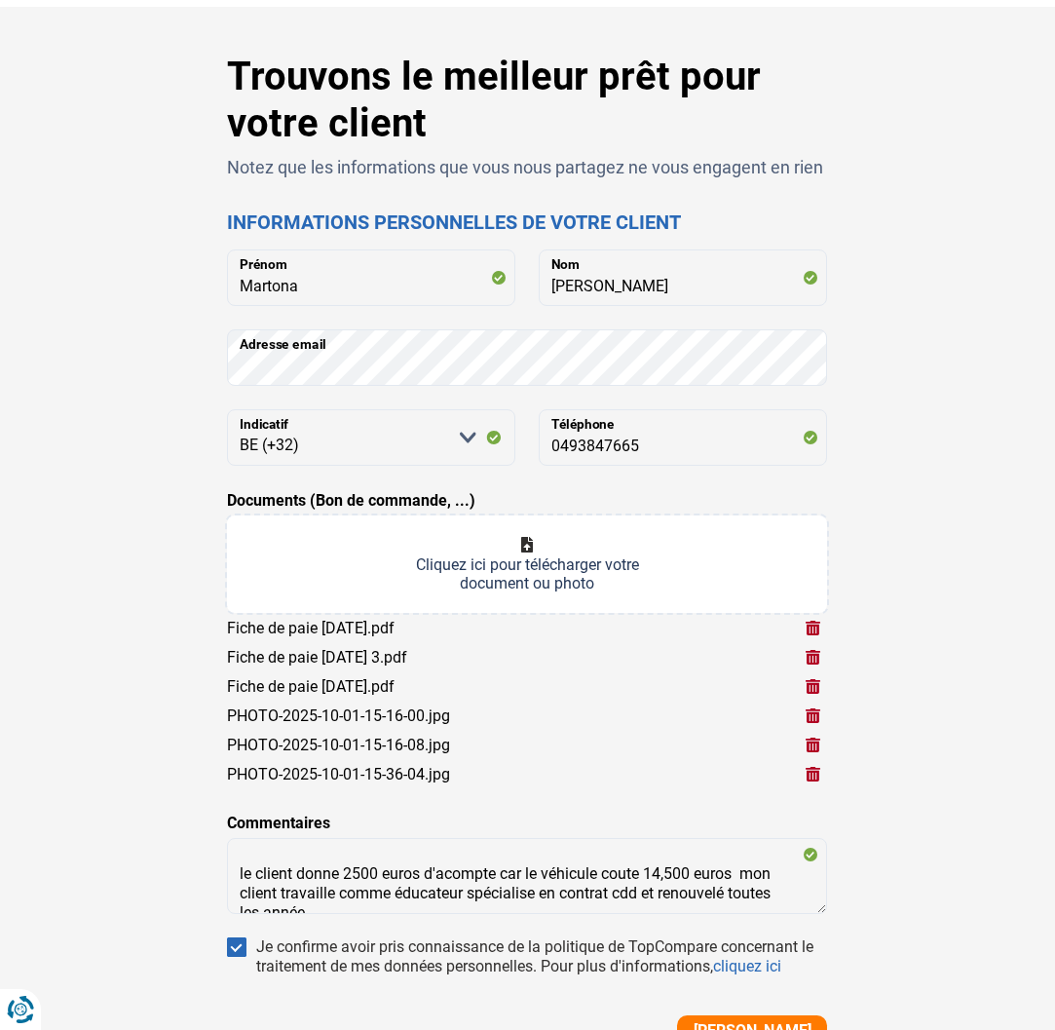
type input "C:\fakepath\PHOTO-2025-10-01-15-36-23.jpg"
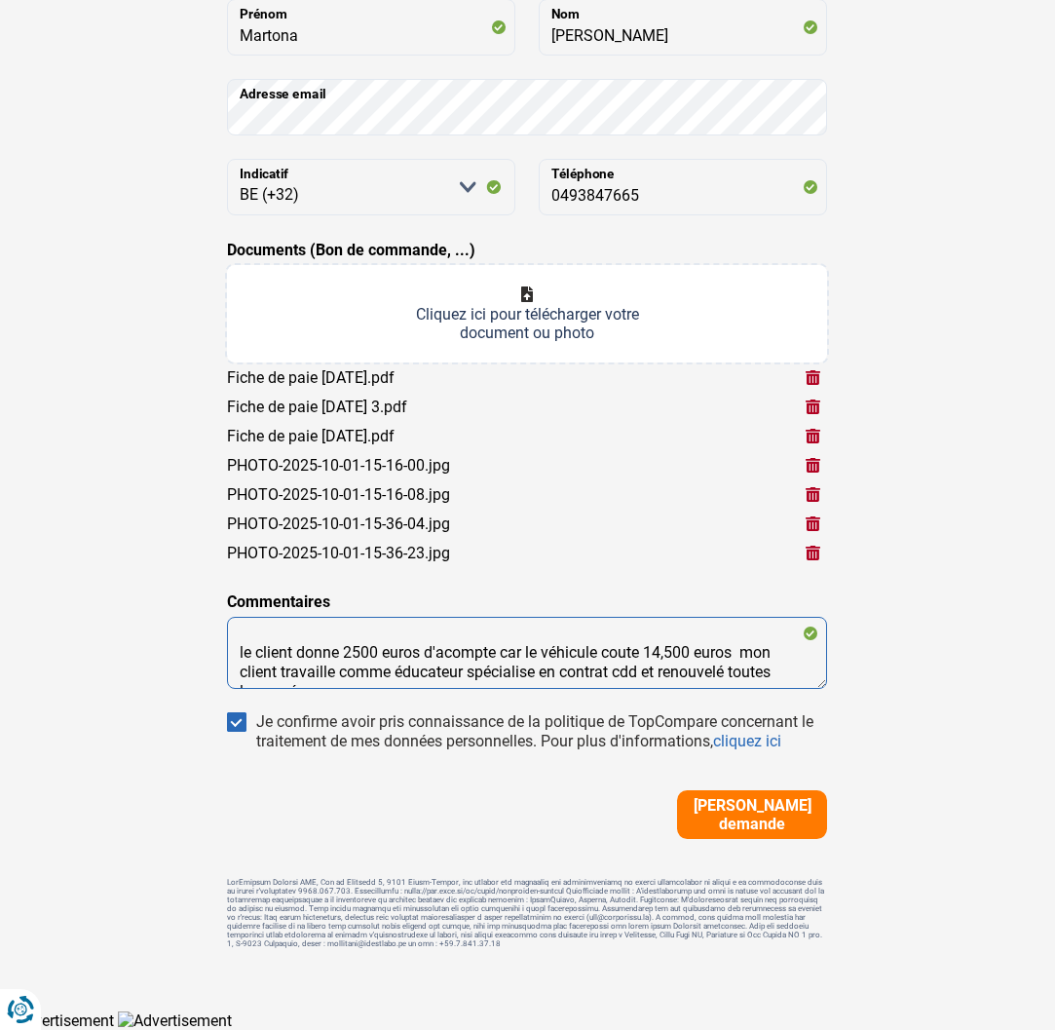
scroll to position [301, 0]
type textarea "le client donne 2500 euros d'acompte car le véhicule coute 14,500 euros mon cli…"
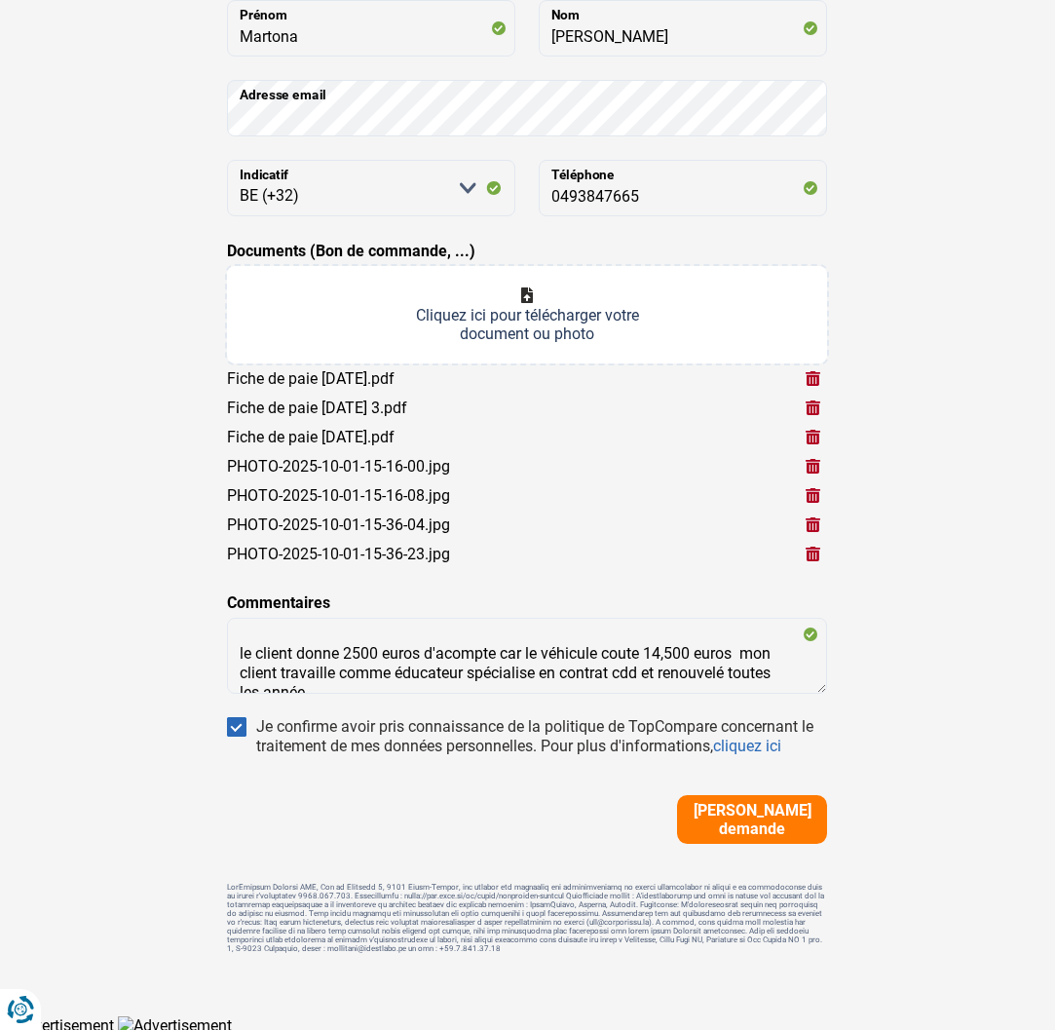
click at [743, 817] on span "[PERSON_NAME] demande" at bounding box center [752, 819] width 138 height 37
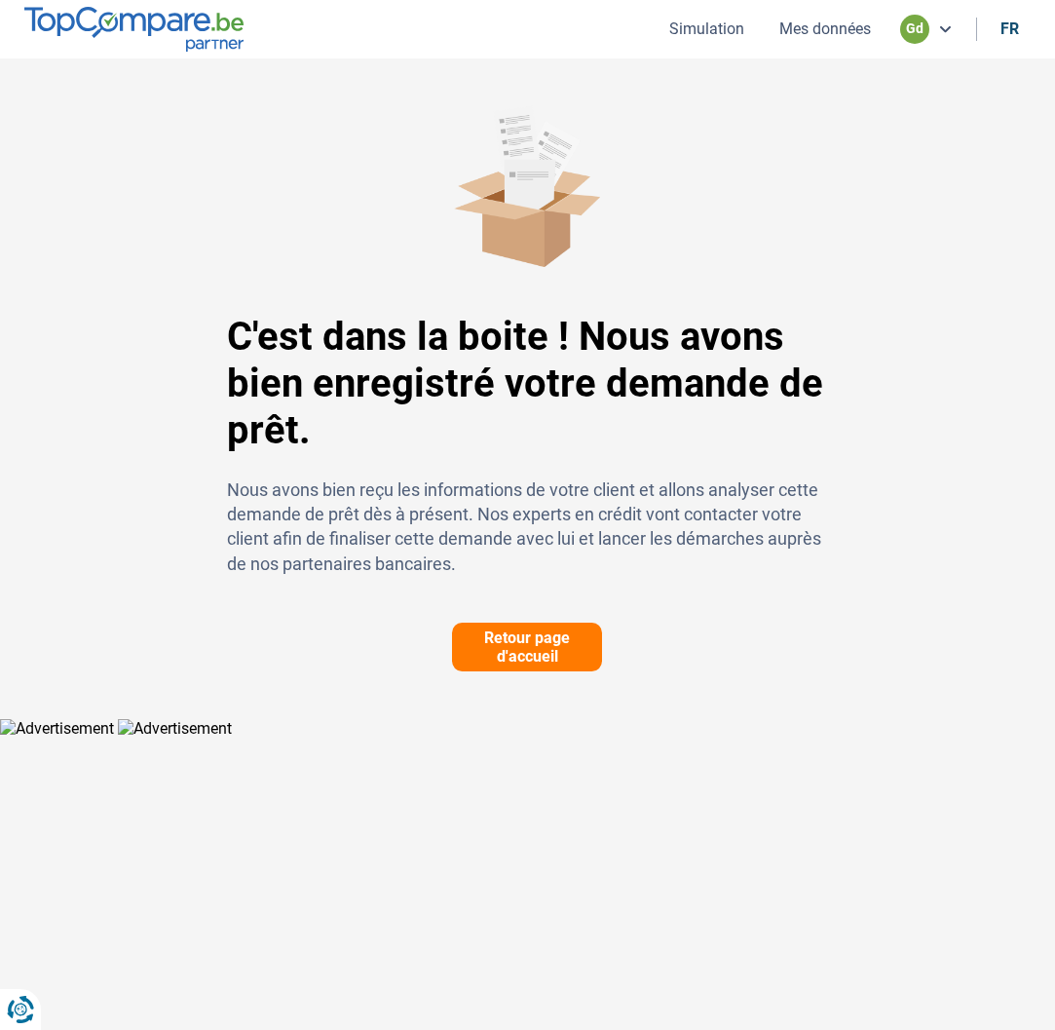
click at [833, 21] on button "Mes données" at bounding box center [824, 29] width 103 height 20
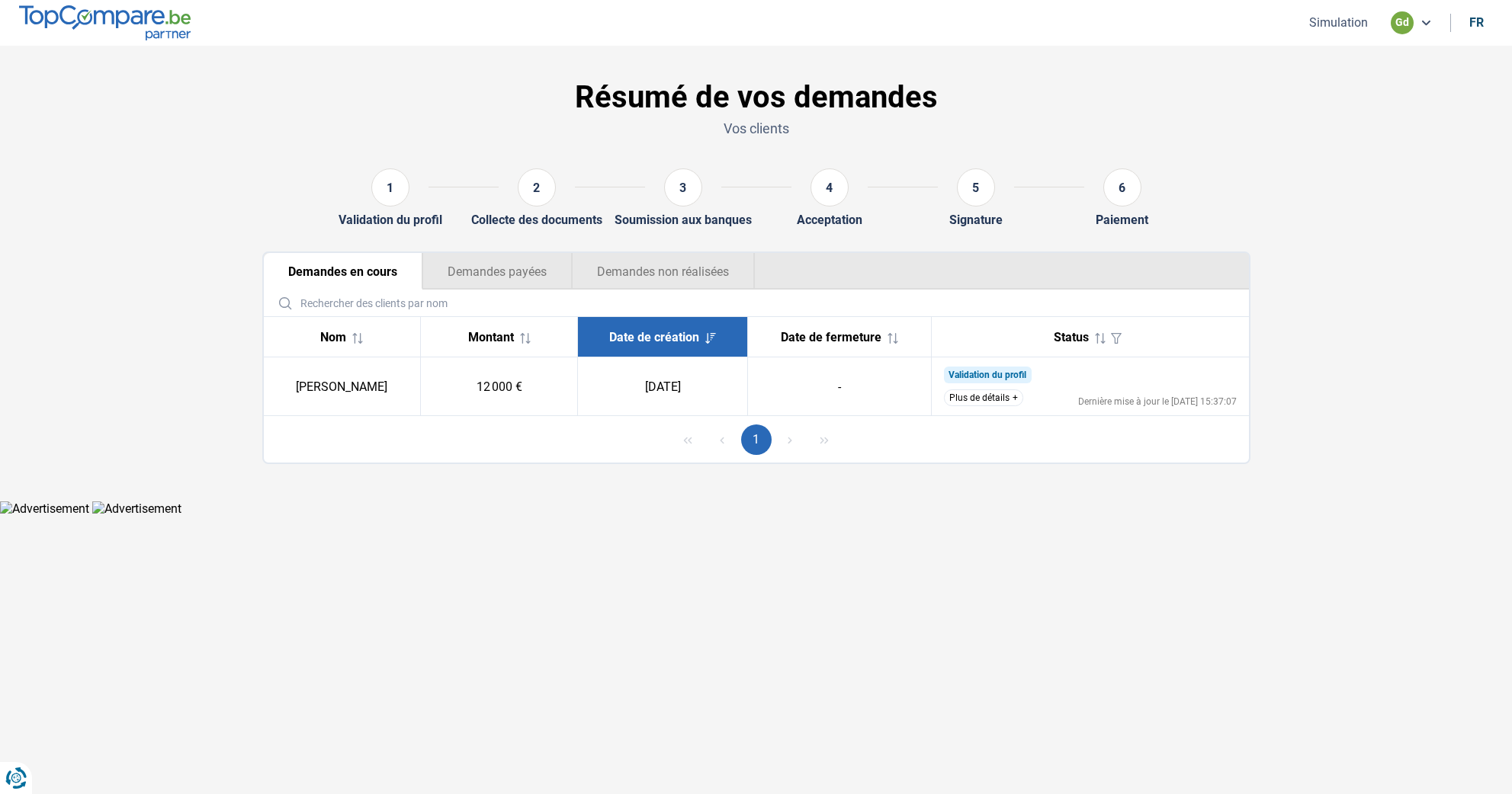
click at [333, 390] on td "[PERSON_NAME]" at bounding box center [342, 386] width 157 height 59
click at [977, 382] on span "Validation du profil" at bounding box center [988, 375] width 88 height 16
click at [979, 395] on button "Plus de détails" at bounding box center [983, 397] width 79 height 16
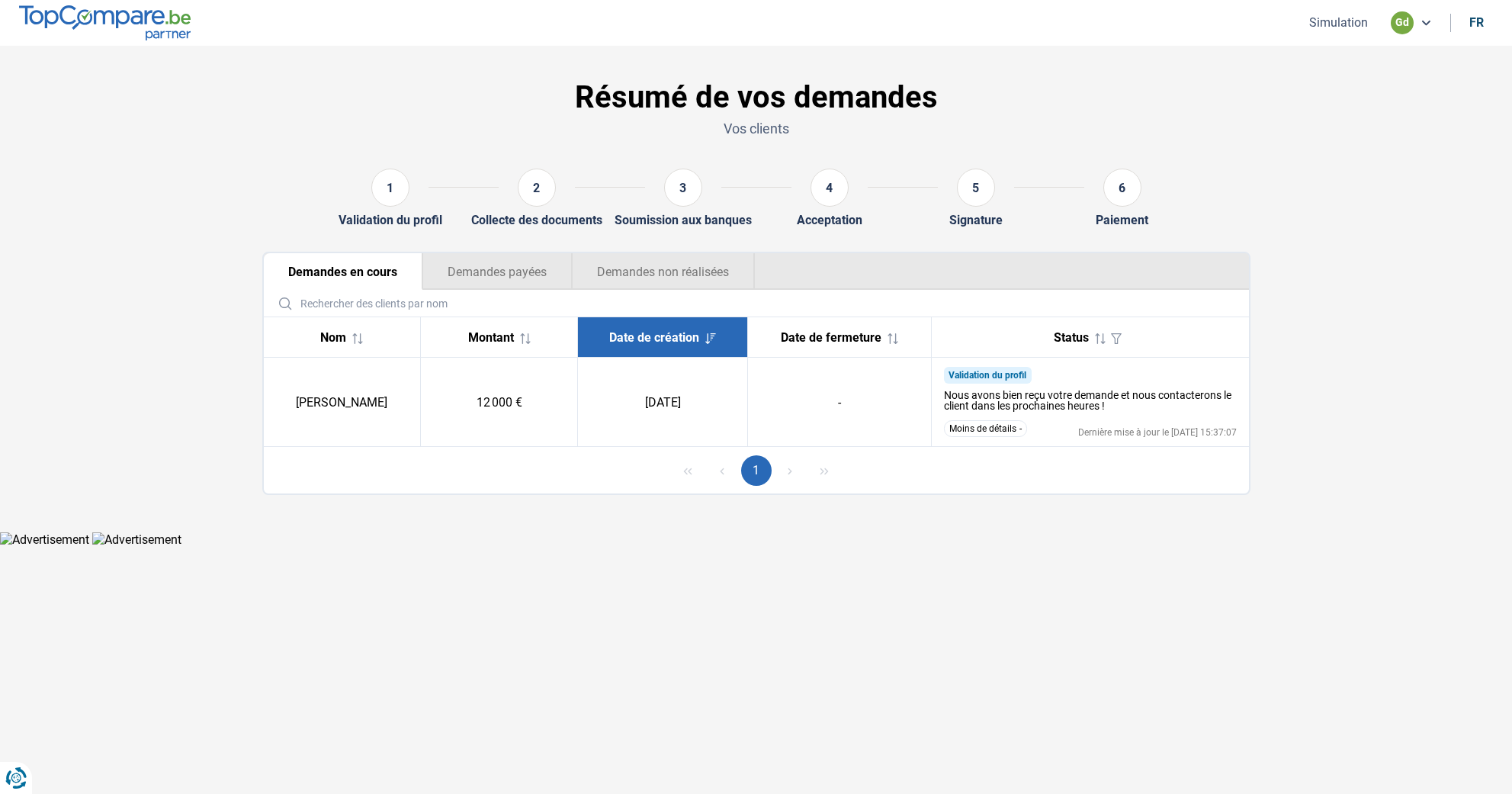
click at [977, 428] on button "Moins de détails" at bounding box center [985, 428] width 83 height 16
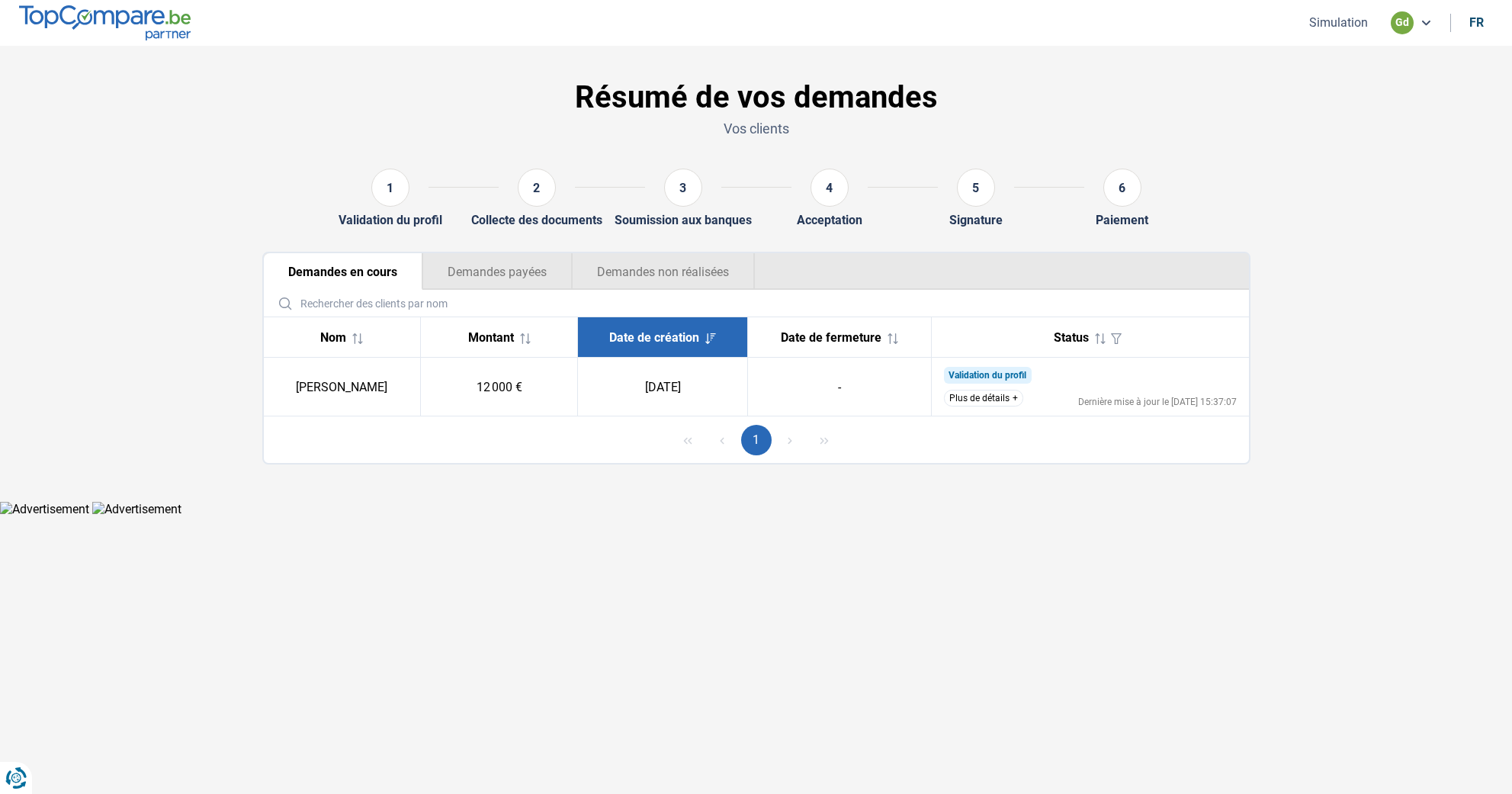
click at [977, 389] on td "Validation du profil Nous avons bien reçu votre demande et nous contacterons le…" at bounding box center [1089, 387] width 317 height 59
click at [981, 398] on button "Plus de détails" at bounding box center [983, 398] width 79 height 16
